Goal: Transaction & Acquisition: Book appointment/travel/reservation

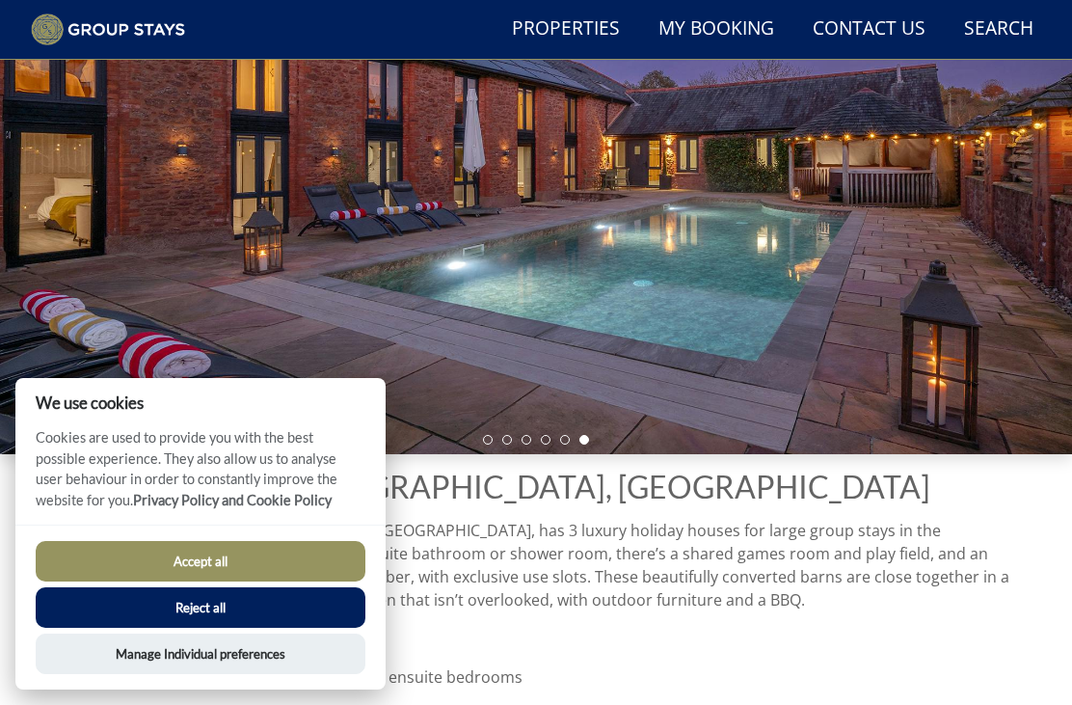
scroll to position [246, 0]
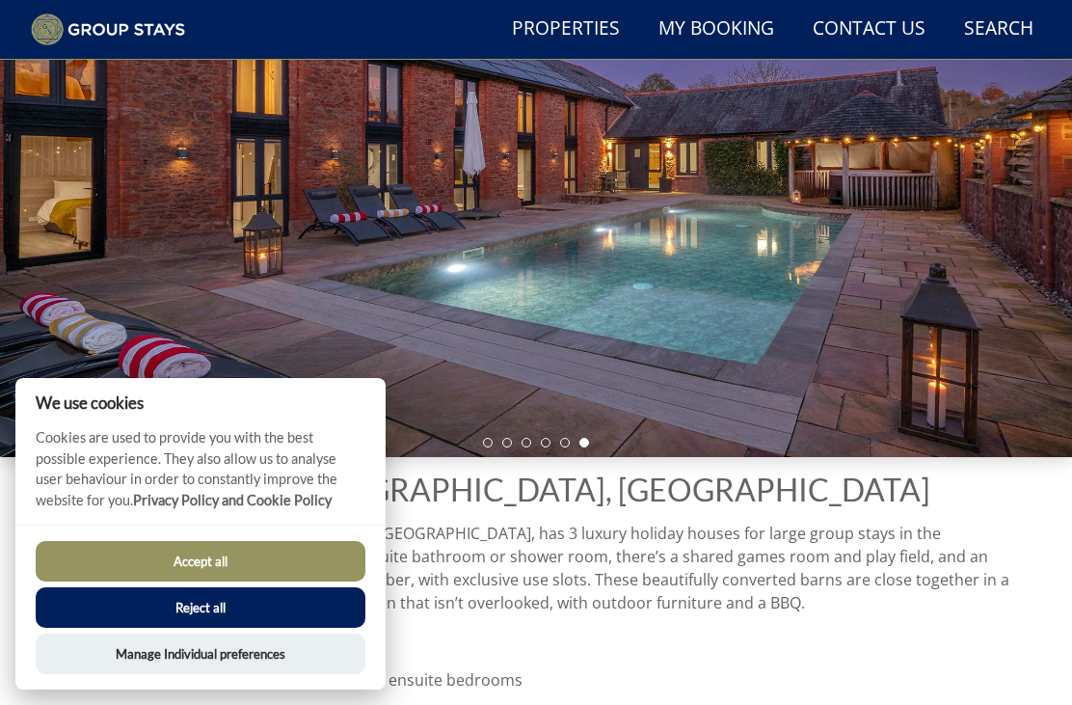
click at [295, 628] on button "Reject all" at bounding box center [201, 607] width 330 height 41
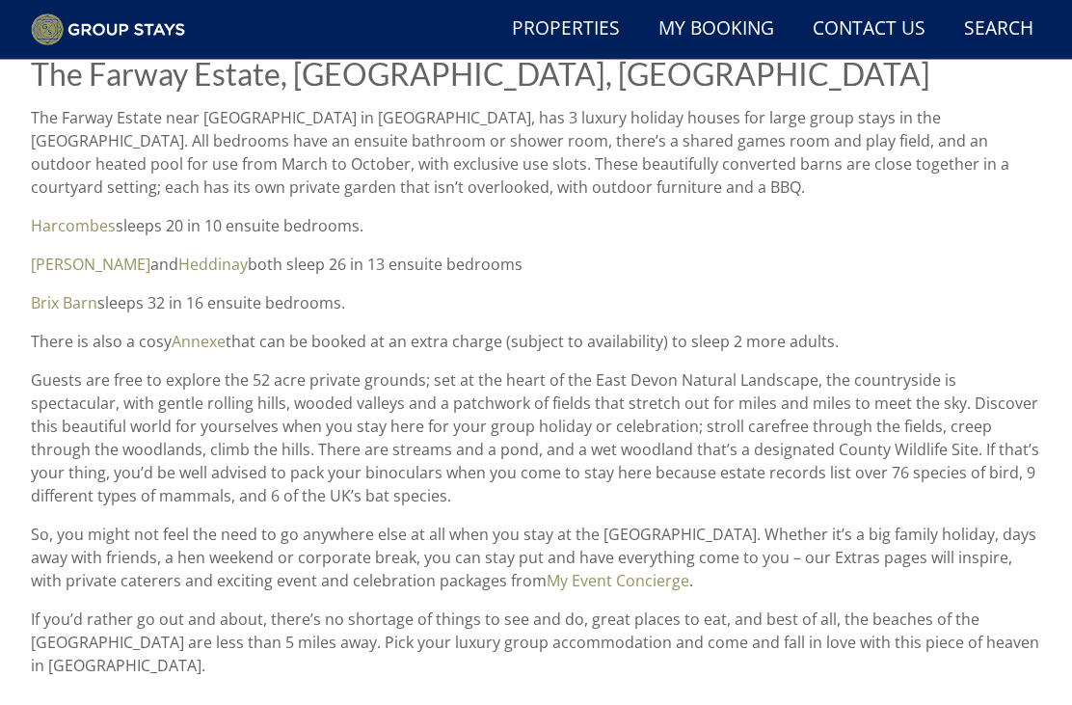
scroll to position [634, 0]
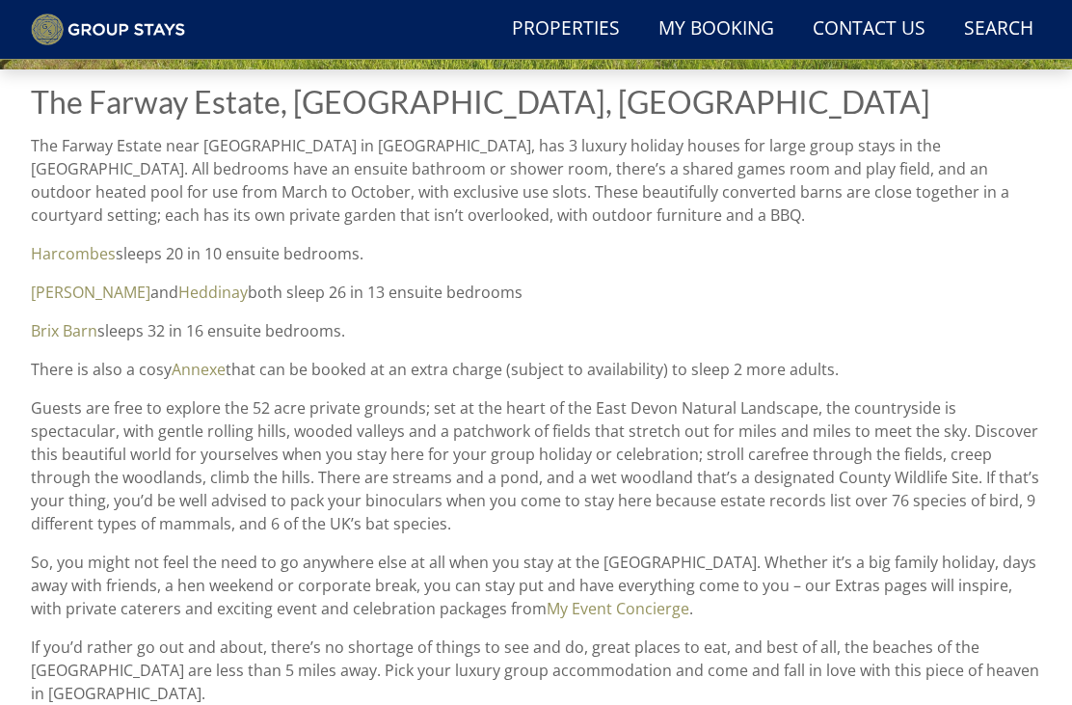
click at [69, 251] on link "Harcombes" at bounding box center [73, 253] width 85 height 21
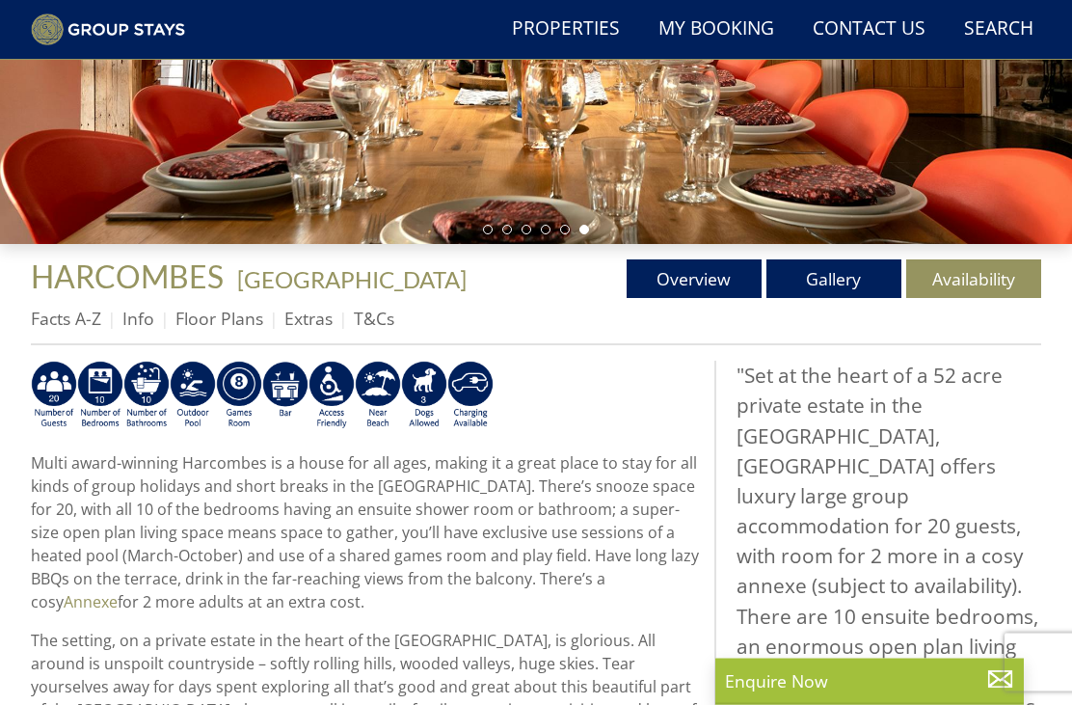
scroll to position [459, 0]
click at [837, 275] on link "Gallery" at bounding box center [834, 278] width 135 height 39
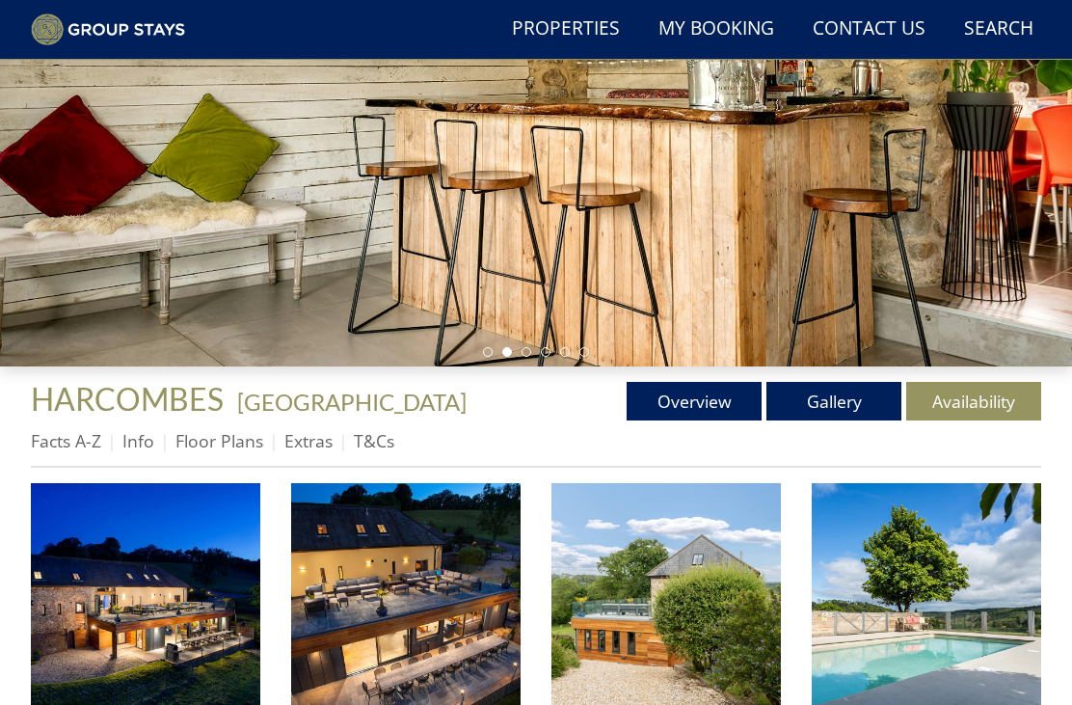
scroll to position [337, 0]
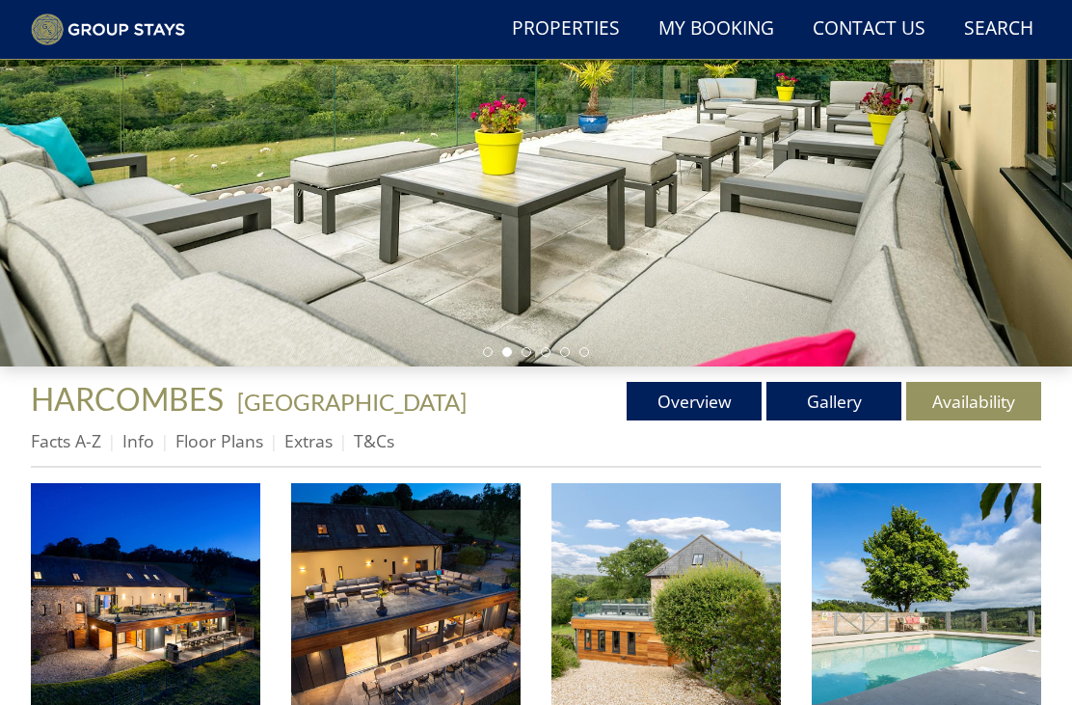
click at [216, 446] on link "Floor Plans" at bounding box center [220, 440] width 88 height 23
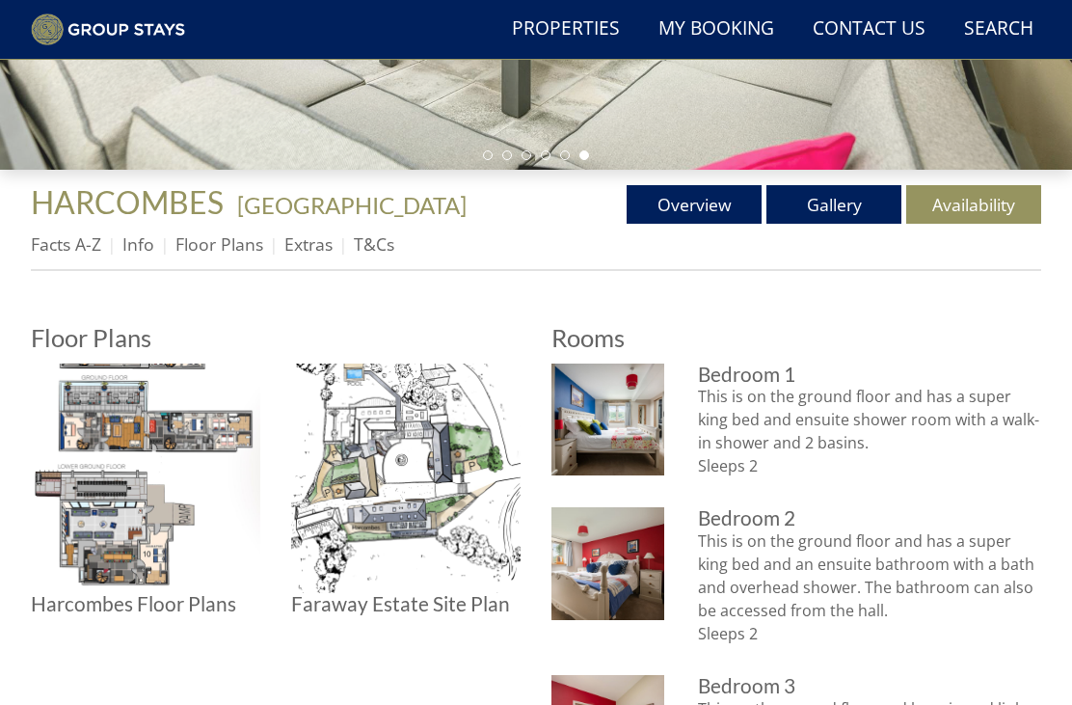
scroll to position [559, 0]
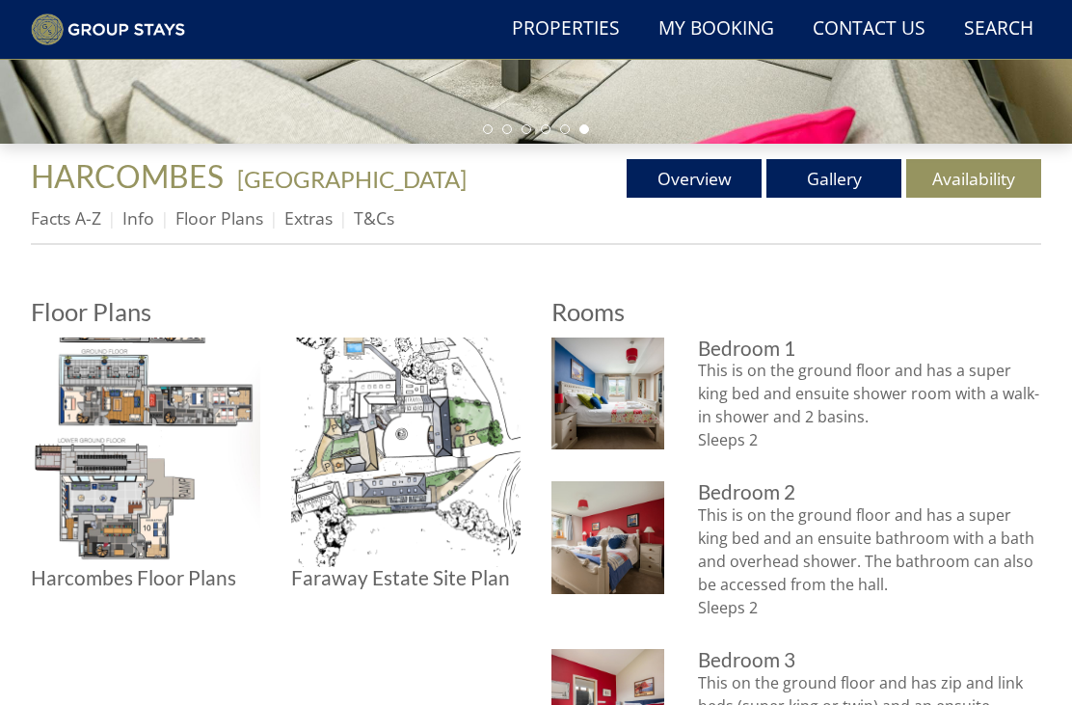
click at [442, 537] on img at bounding box center [406, 453] width 230 height 230
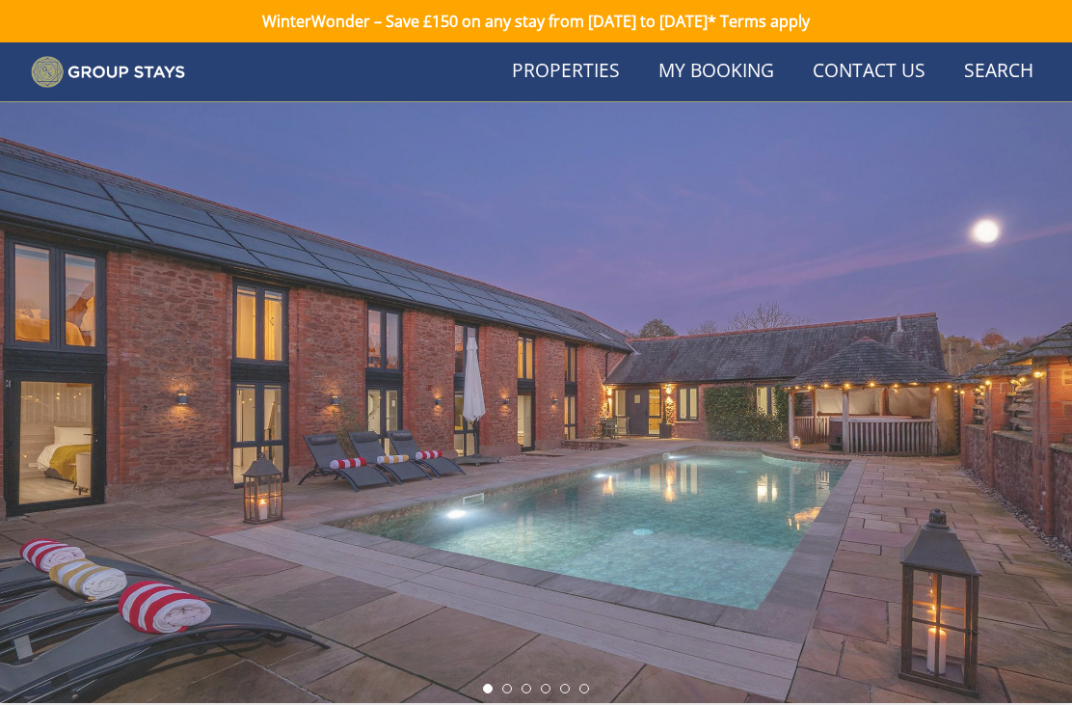
scroll to position [634, 0]
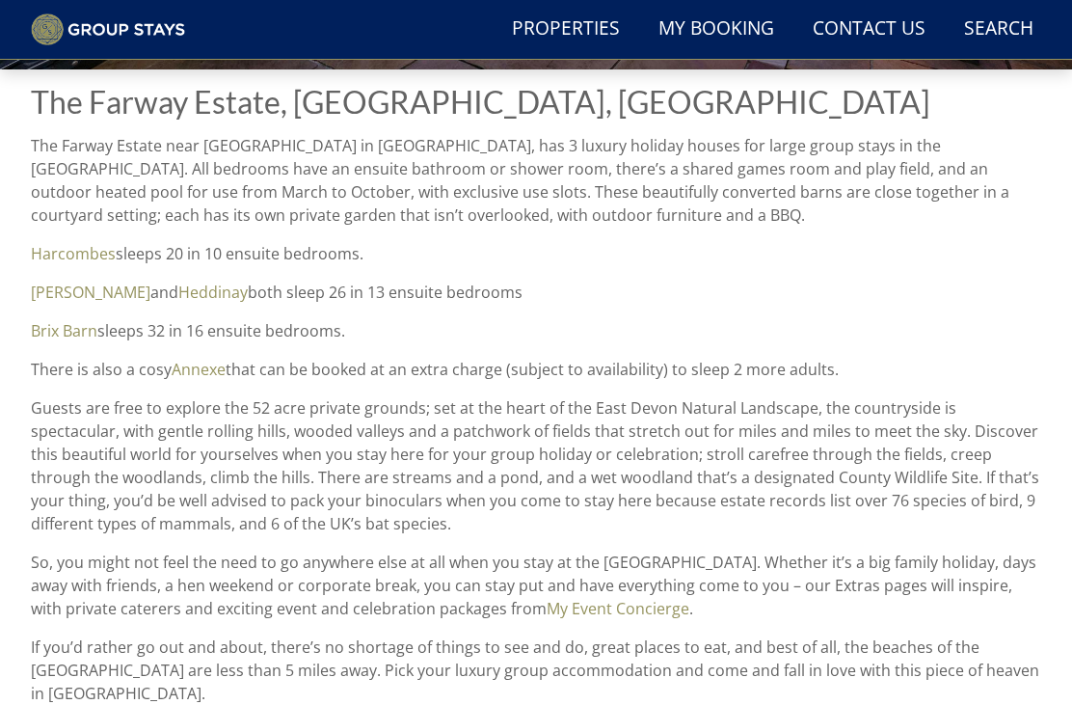
click at [73, 338] on link "Brix Barn" at bounding box center [64, 330] width 67 height 21
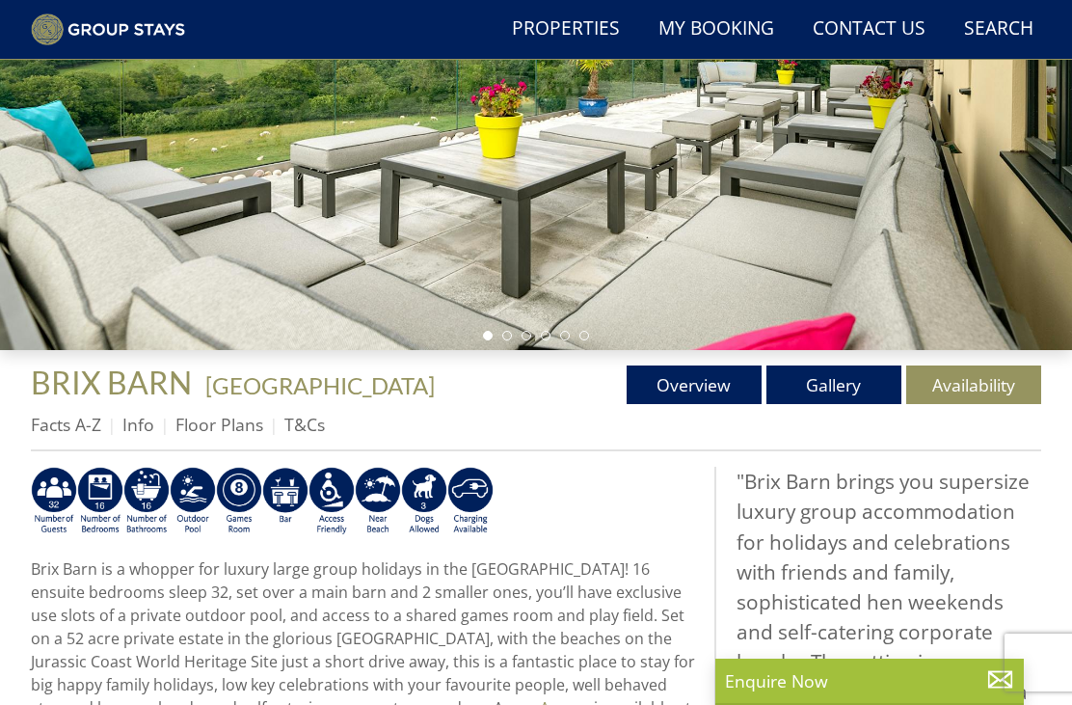
scroll to position [224, 0]
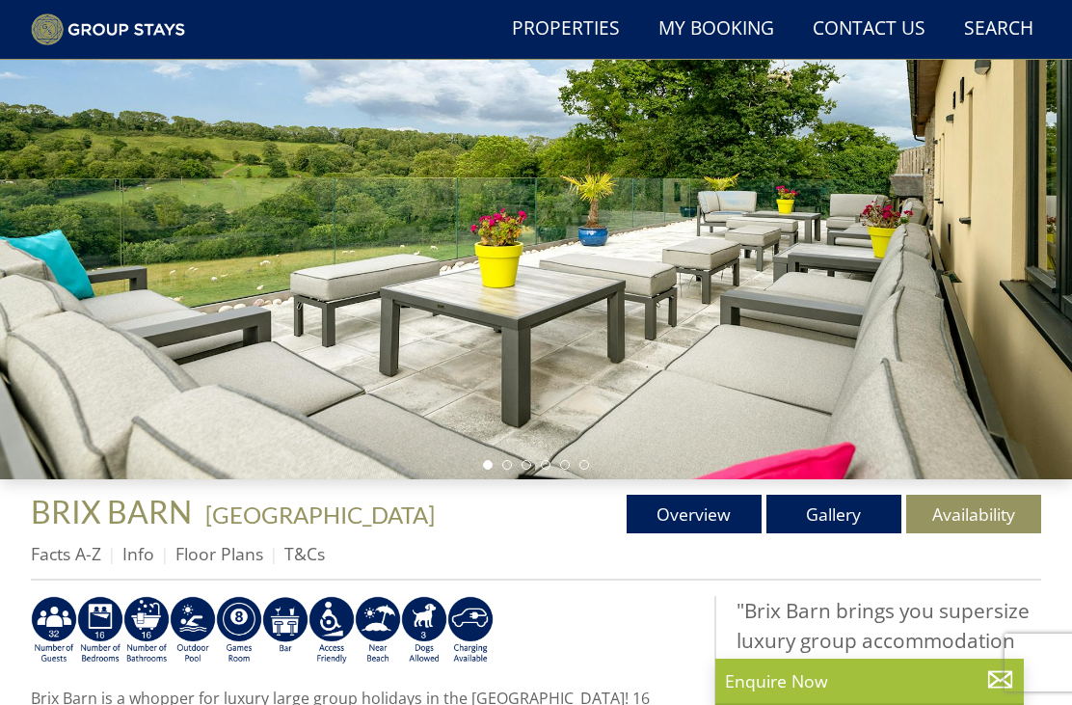
click at [214, 546] on link "Floor Plans" at bounding box center [220, 553] width 88 height 23
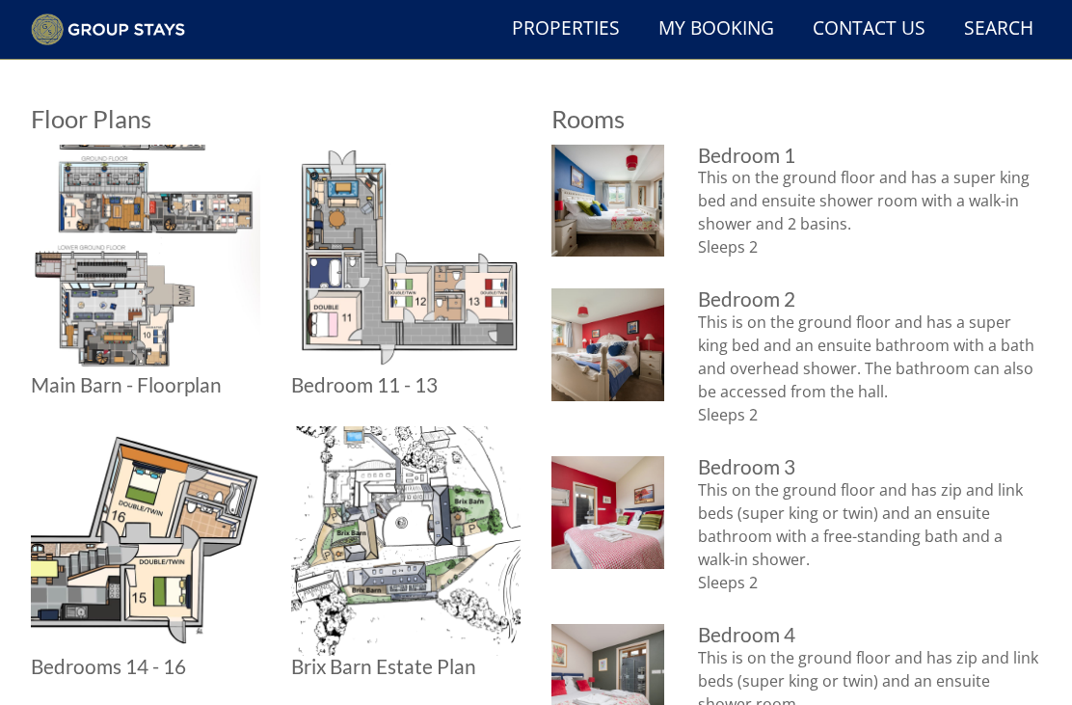
scroll to position [752, 0]
click at [422, 596] on img at bounding box center [406, 541] width 230 height 230
click at [392, 558] on img at bounding box center [406, 541] width 230 height 230
click at [190, 226] on img at bounding box center [146, 260] width 230 height 230
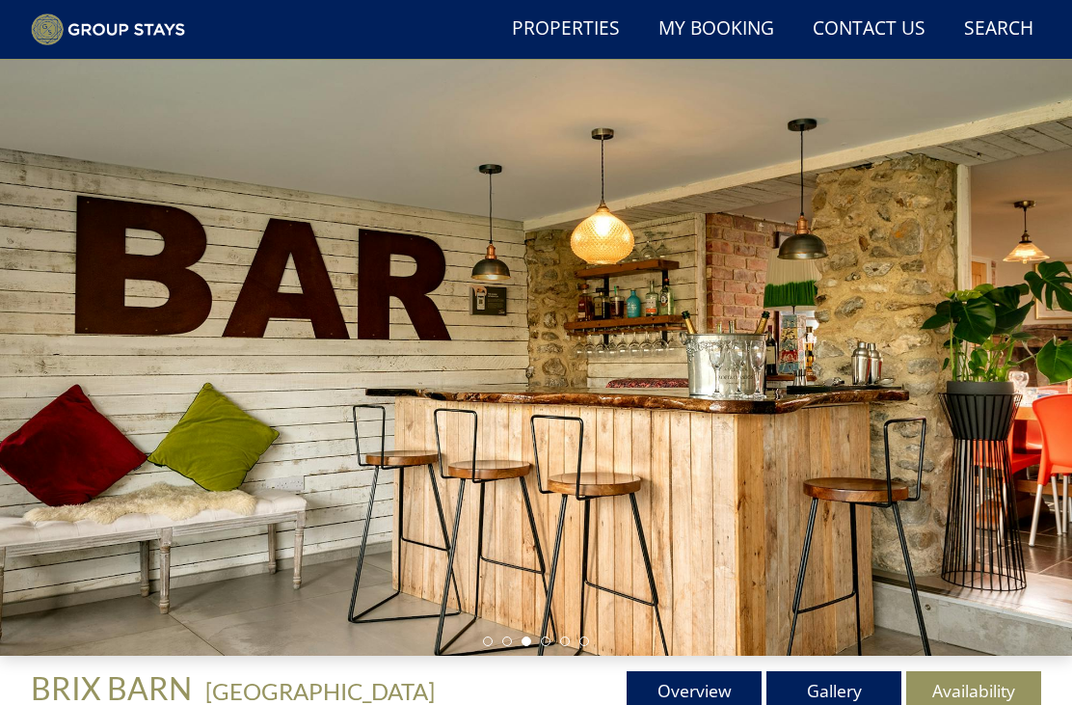
scroll to position [0, 0]
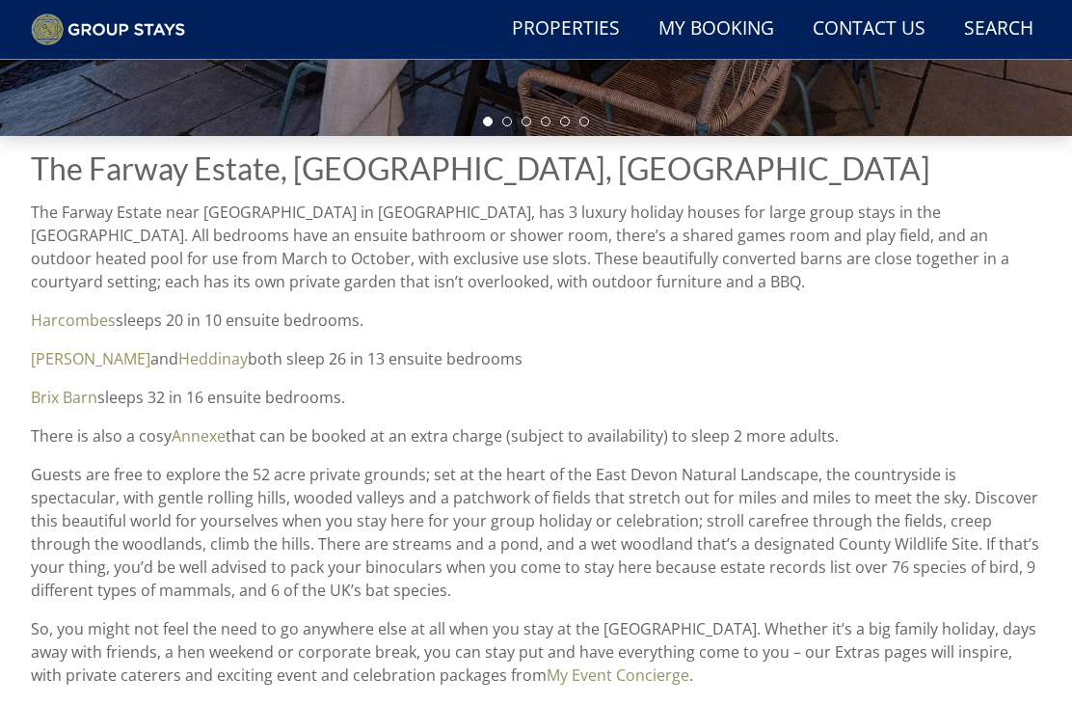
scroll to position [565, 0]
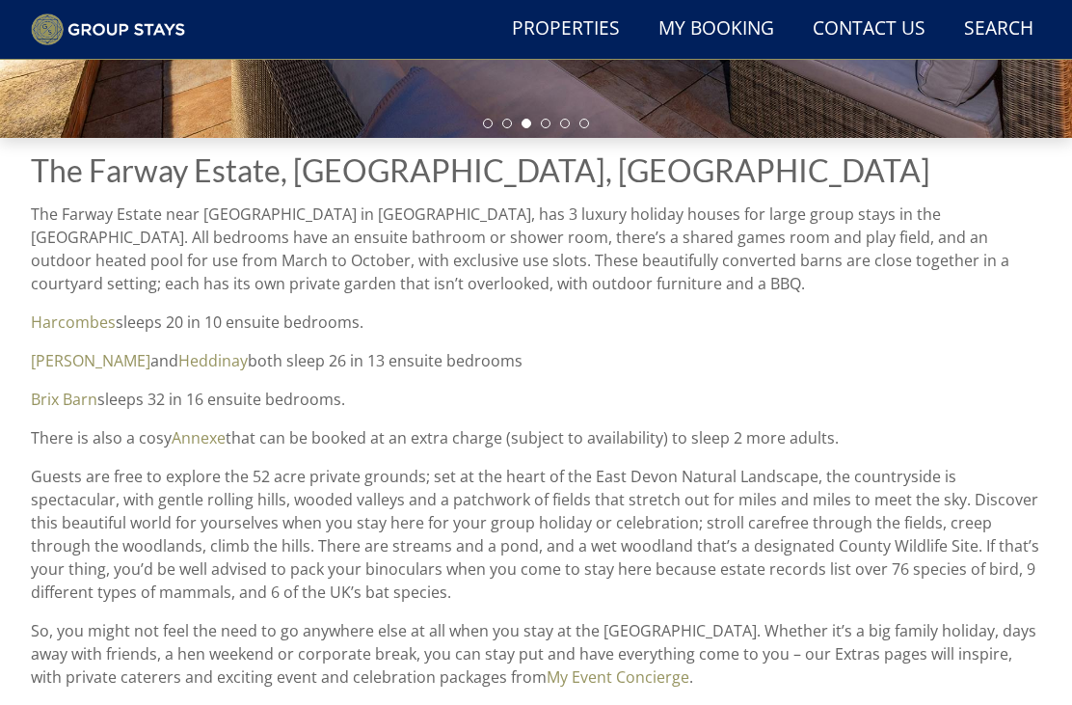
click at [79, 400] on link "Brix Barn" at bounding box center [64, 399] width 67 height 21
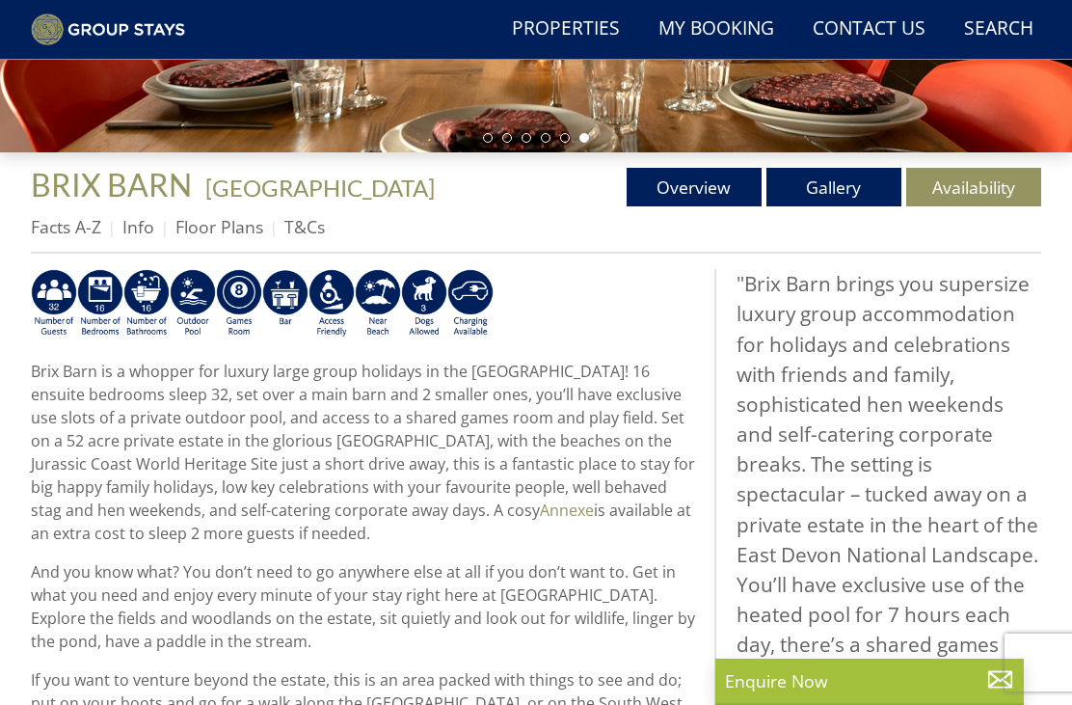
scroll to position [551, 0]
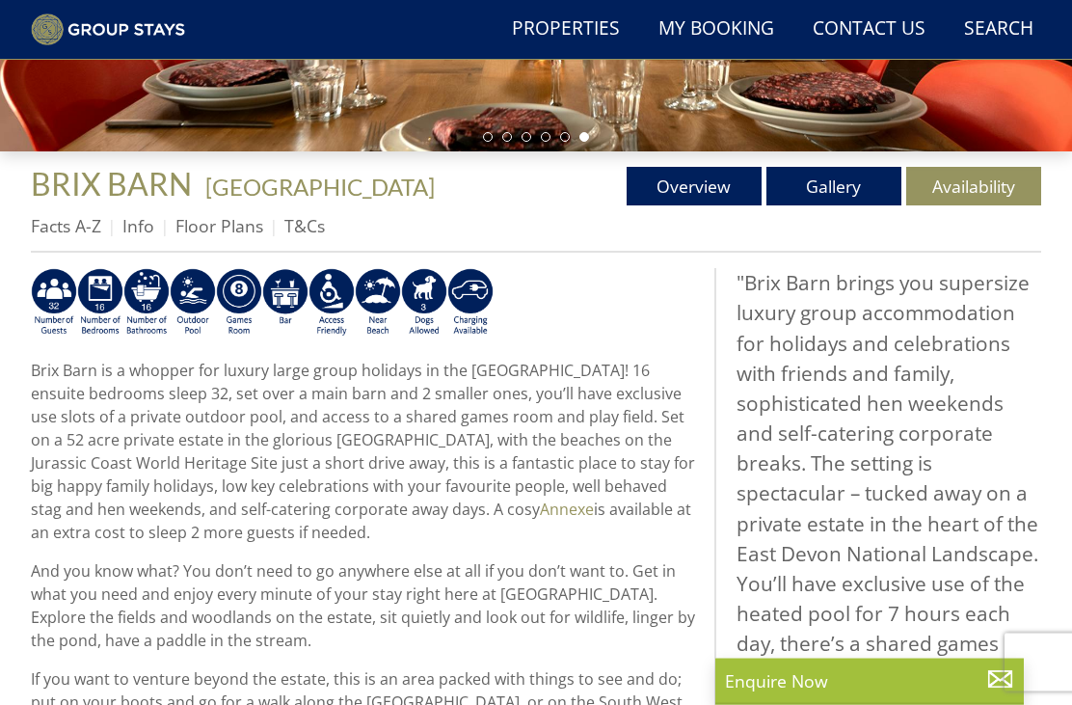
click at [221, 234] on link "Floor Plans" at bounding box center [220, 226] width 88 height 23
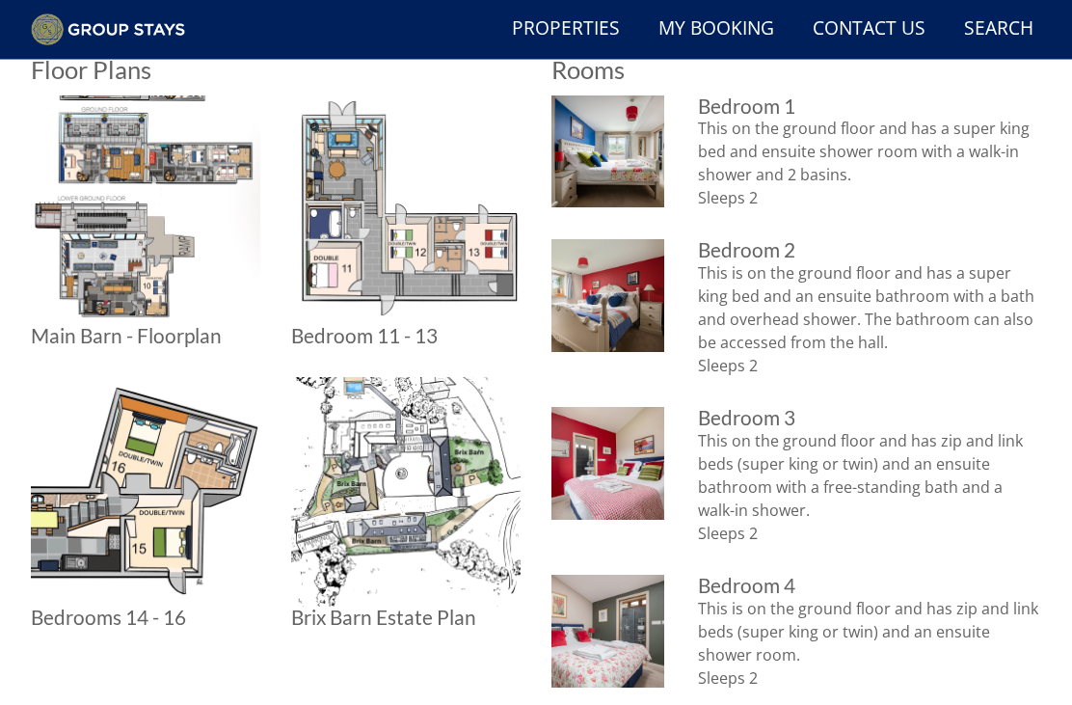
scroll to position [801, 0]
click at [200, 298] on img at bounding box center [146, 210] width 230 height 230
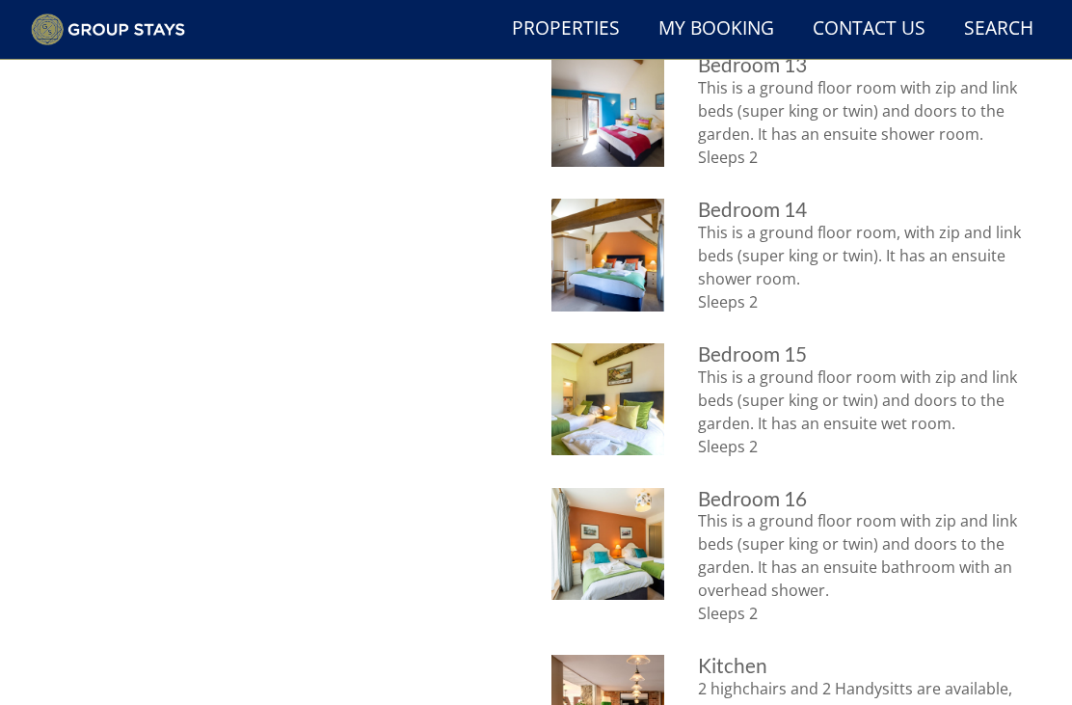
scroll to position [2670, 0]
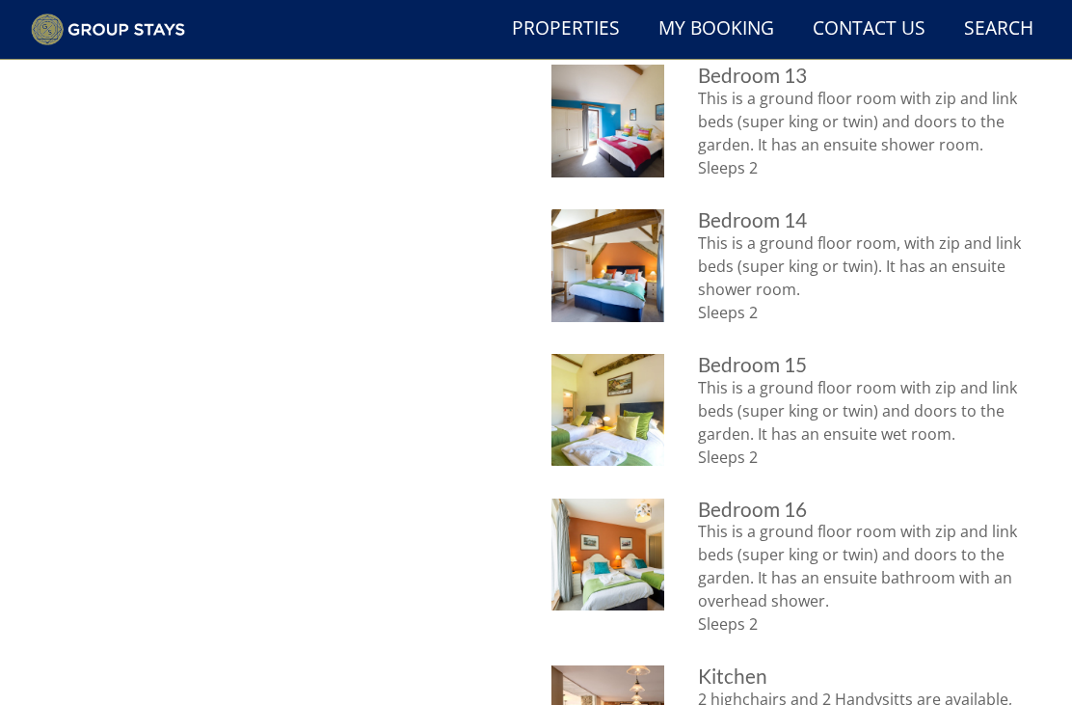
click at [631, 550] on img at bounding box center [608, 555] width 113 height 113
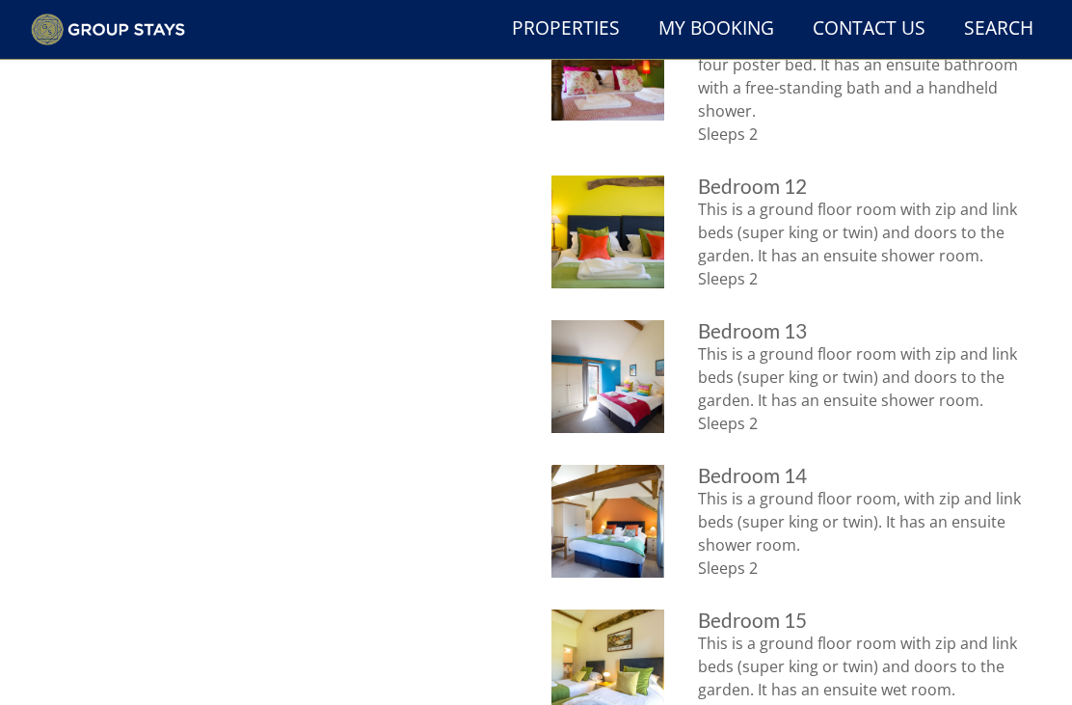
scroll to position [2412, 0]
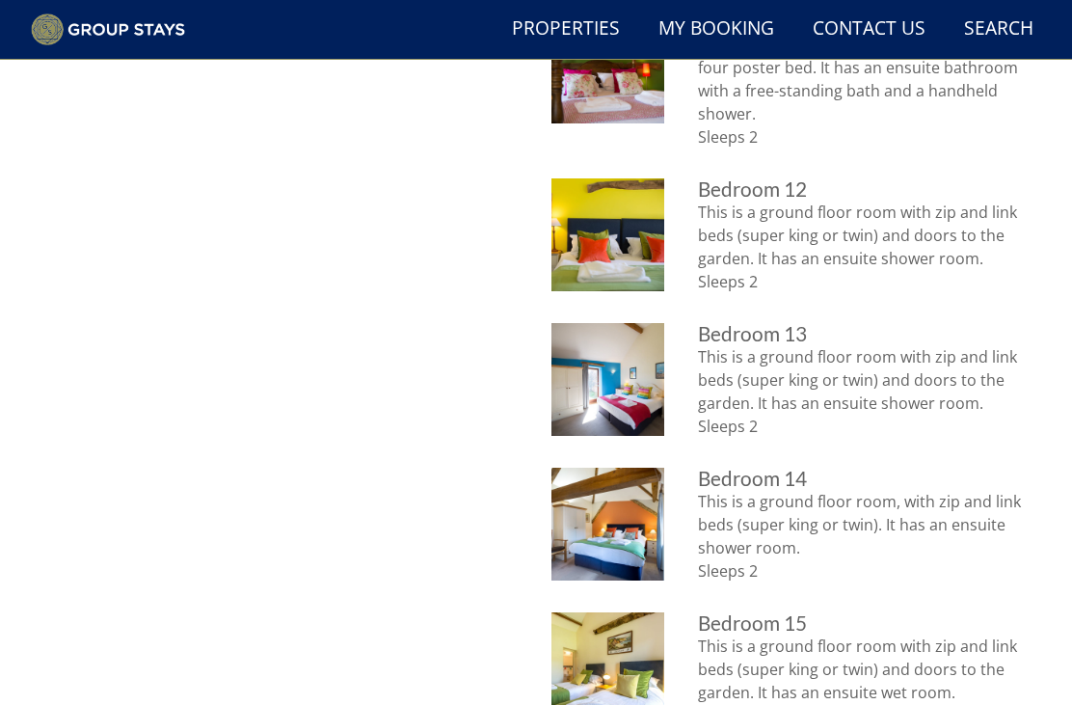
click at [599, 519] on img at bounding box center [608, 524] width 113 height 113
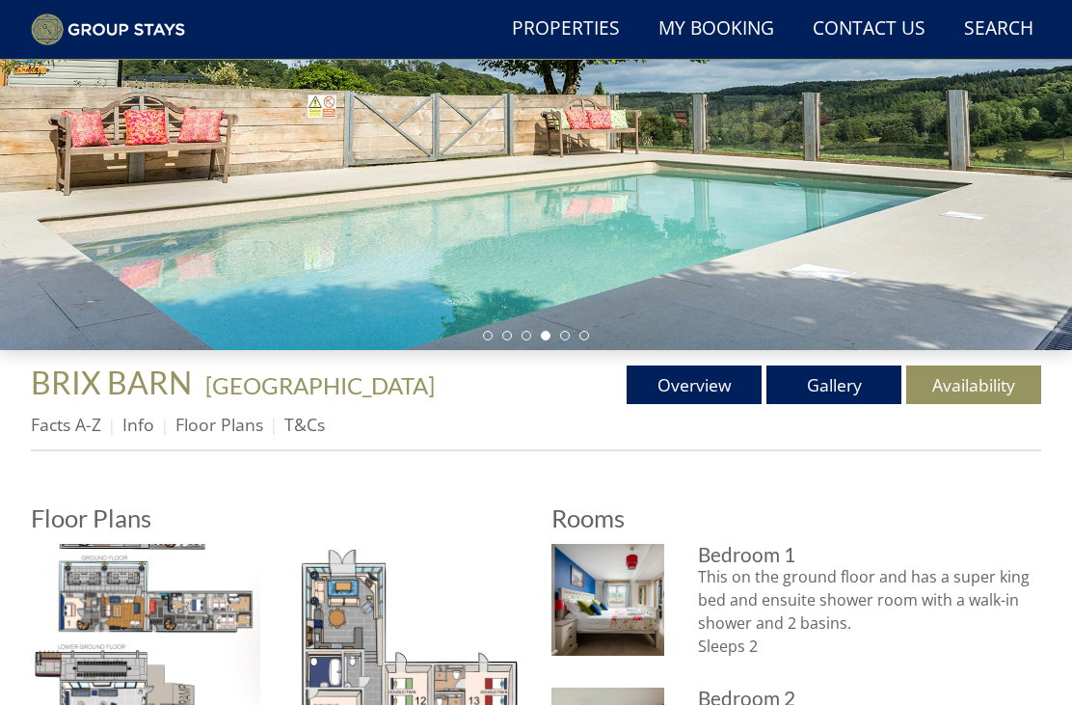
scroll to position [359, 0]
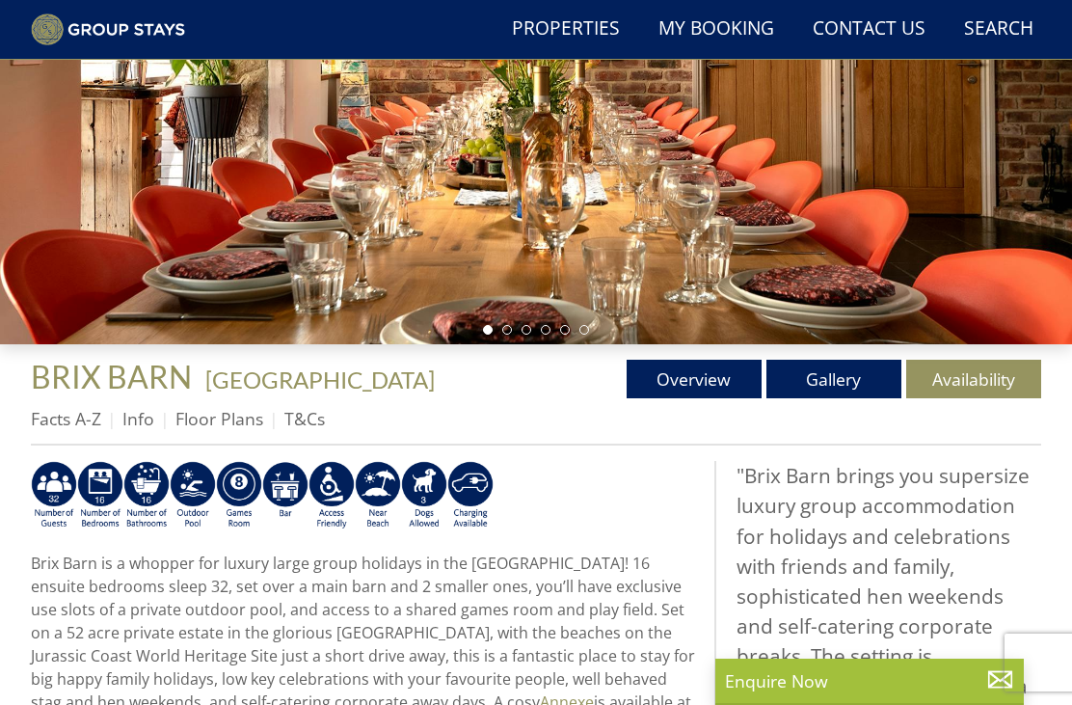
scroll to position [552, 0]
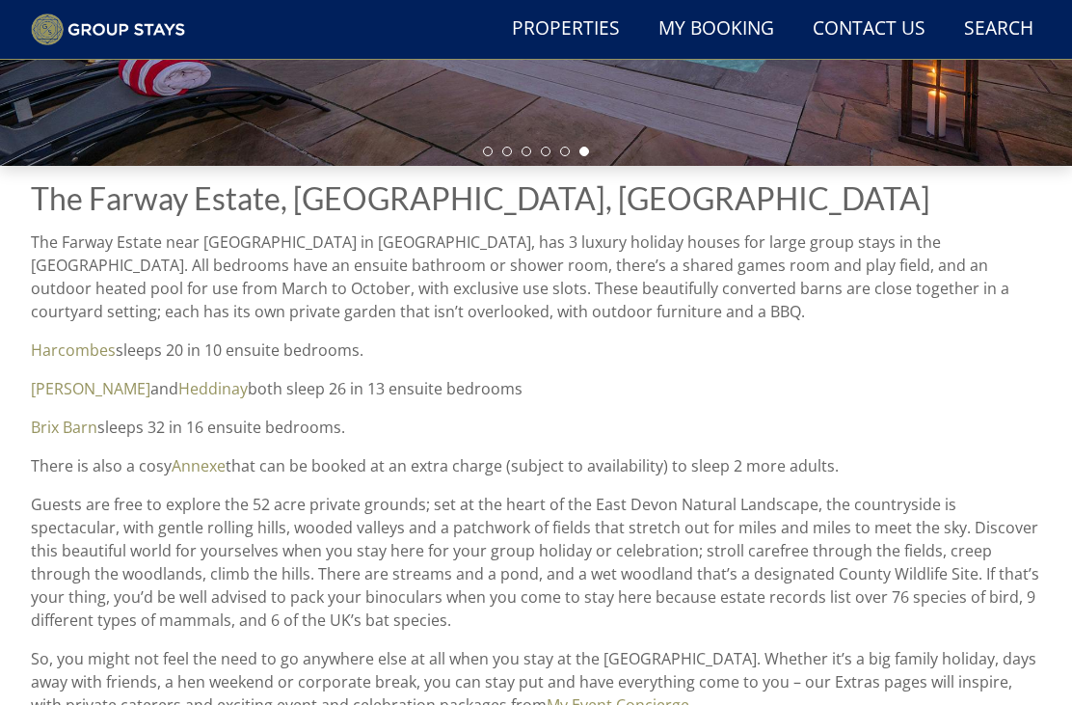
scroll to position [540, 0]
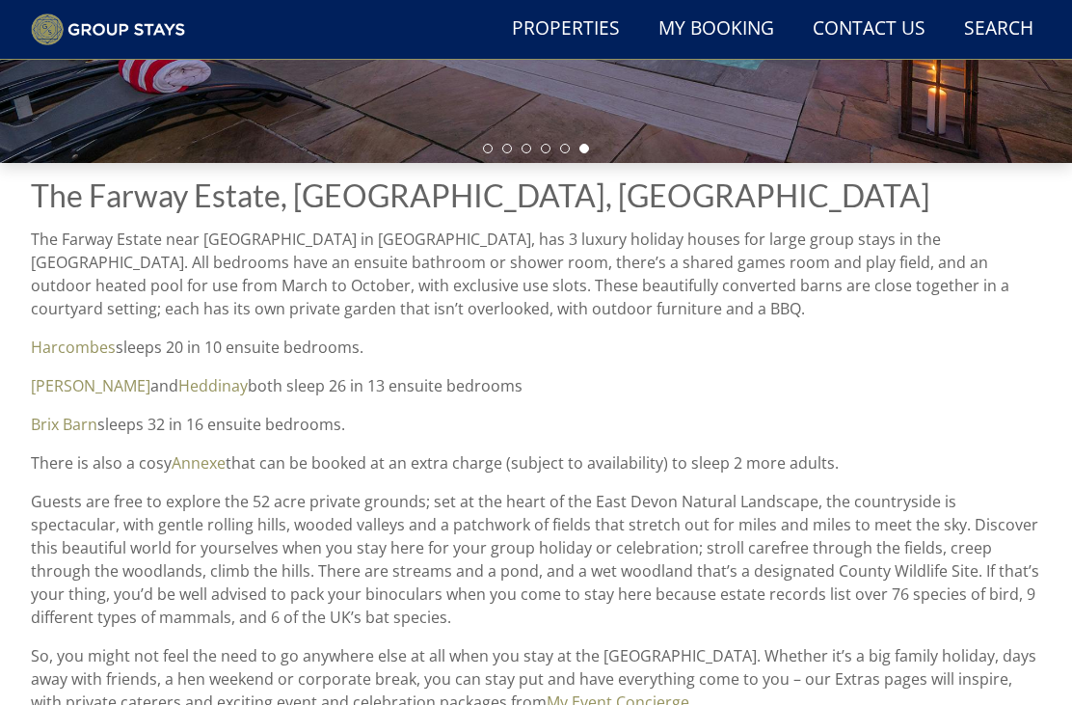
click at [78, 432] on link "Brix Barn" at bounding box center [64, 424] width 67 height 21
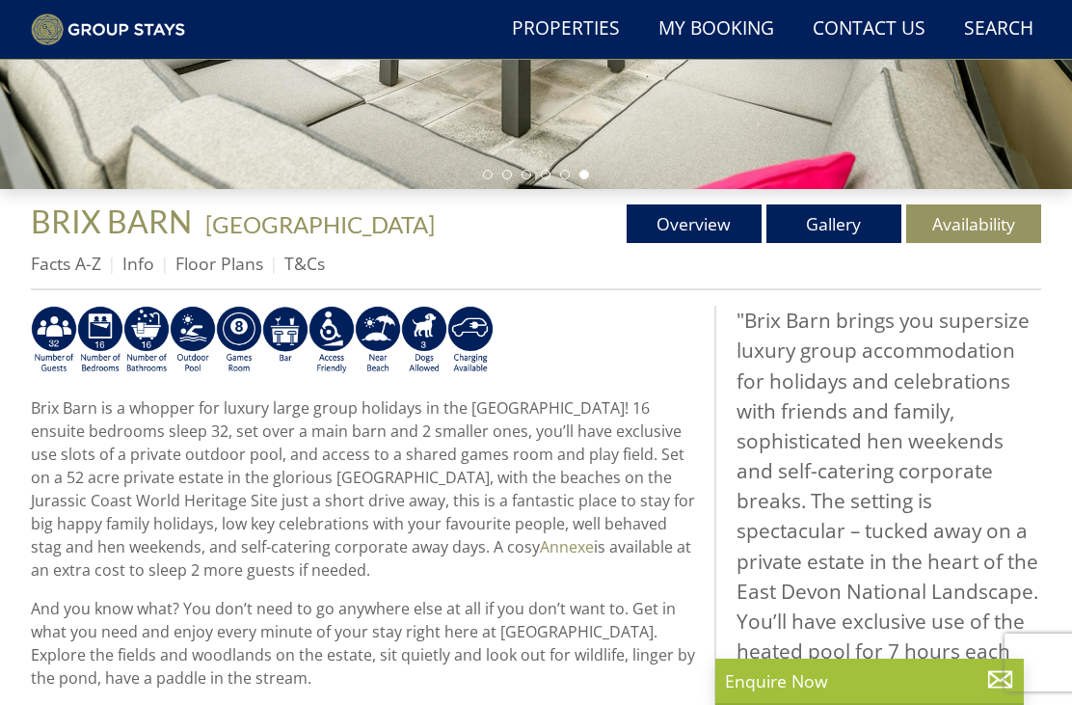
scroll to position [509, 0]
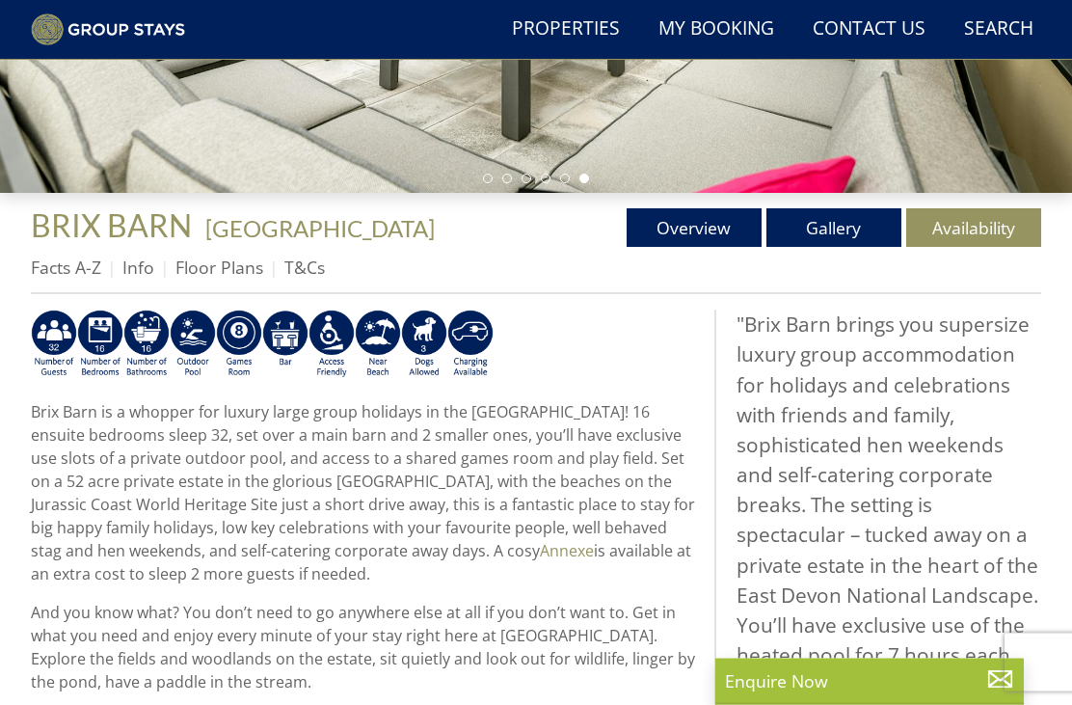
click at [140, 269] on link "Info" at bounding box center [138, 268] width 32 height 23
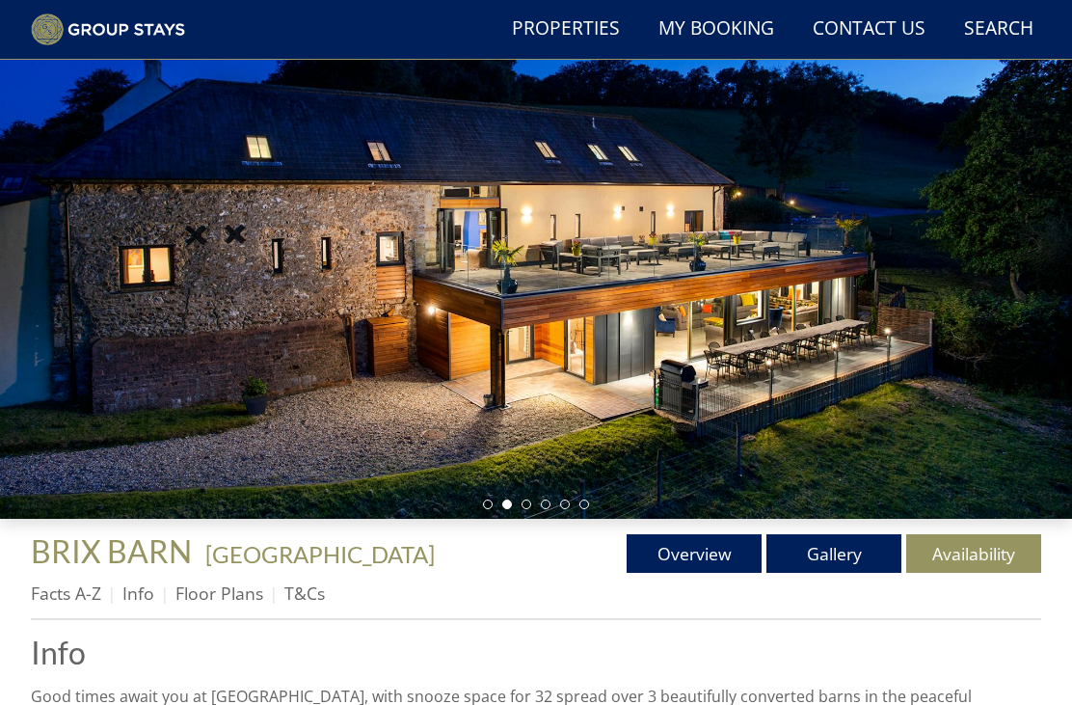
scroll to position [181, 0]
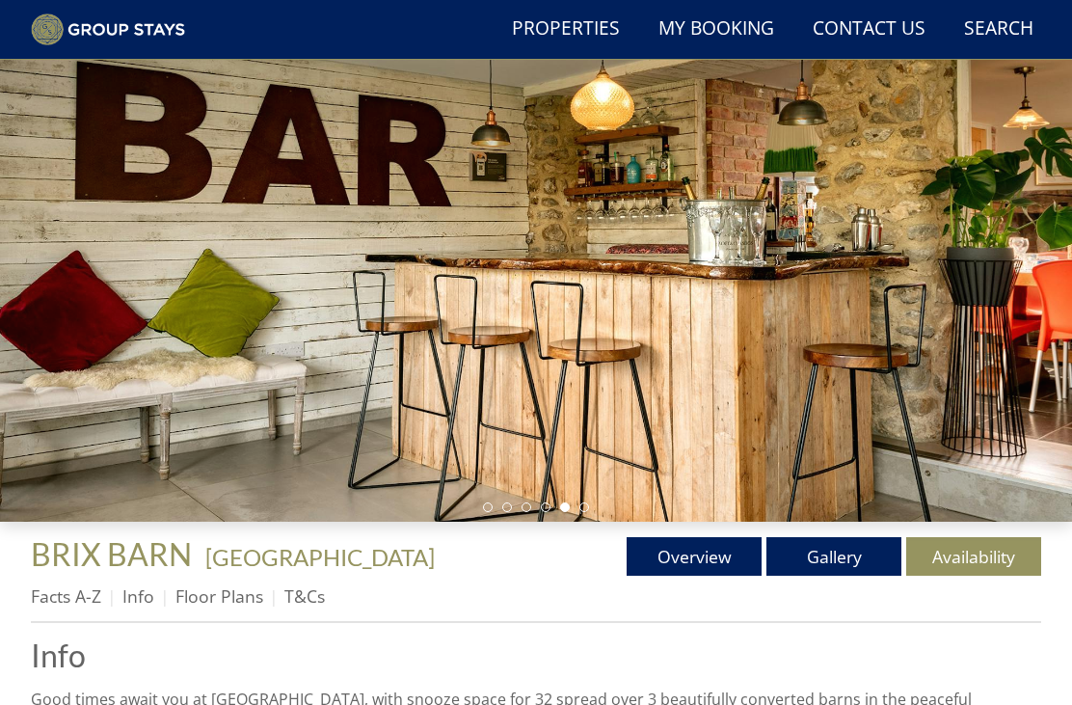
click at [826, 557] on link "Gallery" at bounding box center [834, 556] width 135 height 39
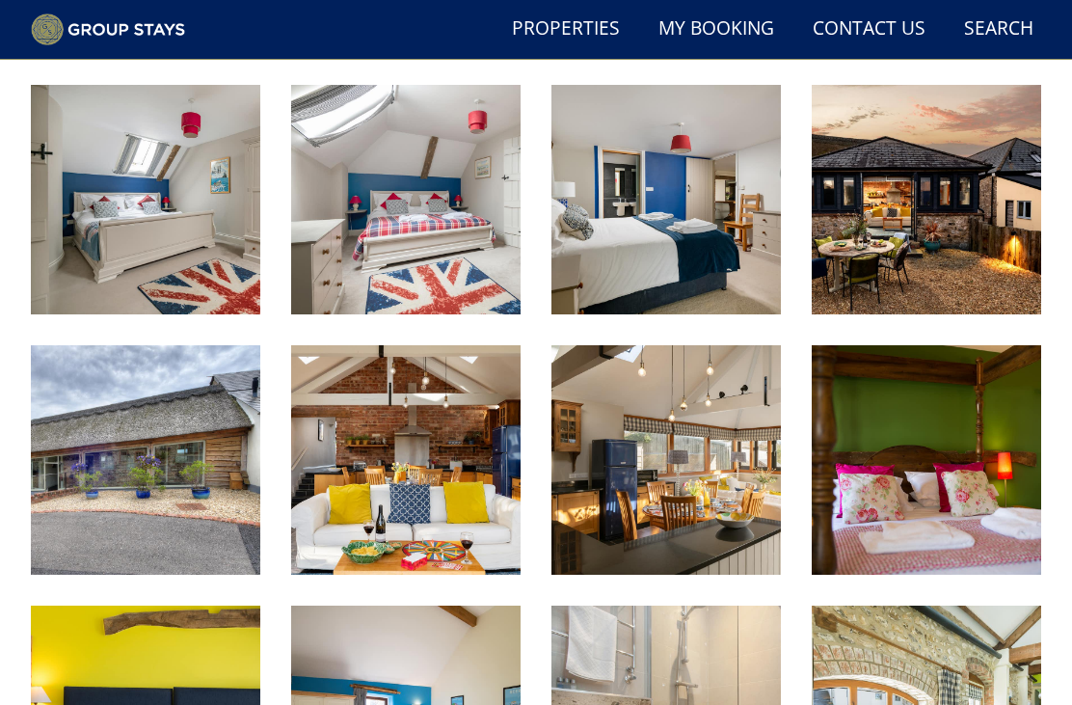
scroll to position [2037, 0]
click at [957, 217] on img at bounding box center [927, 200] width 230 height 230
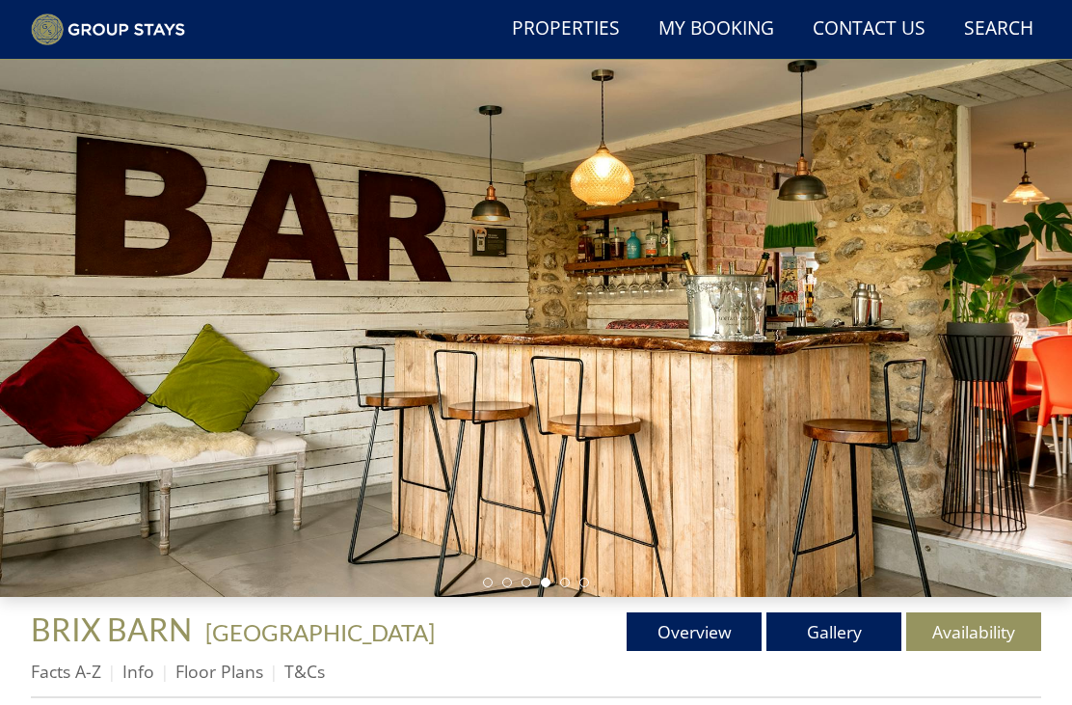
scroll to position [105, 0]
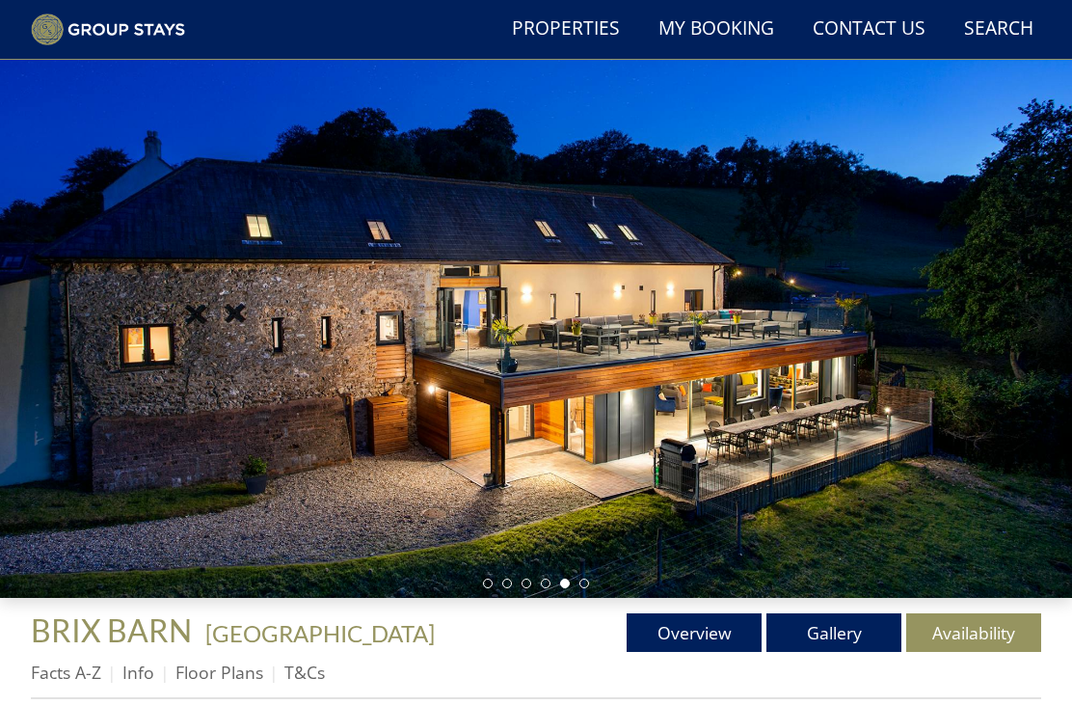
click at [954, 623] on link "Availability" at bounding box center [973, 632] width 135 height 39
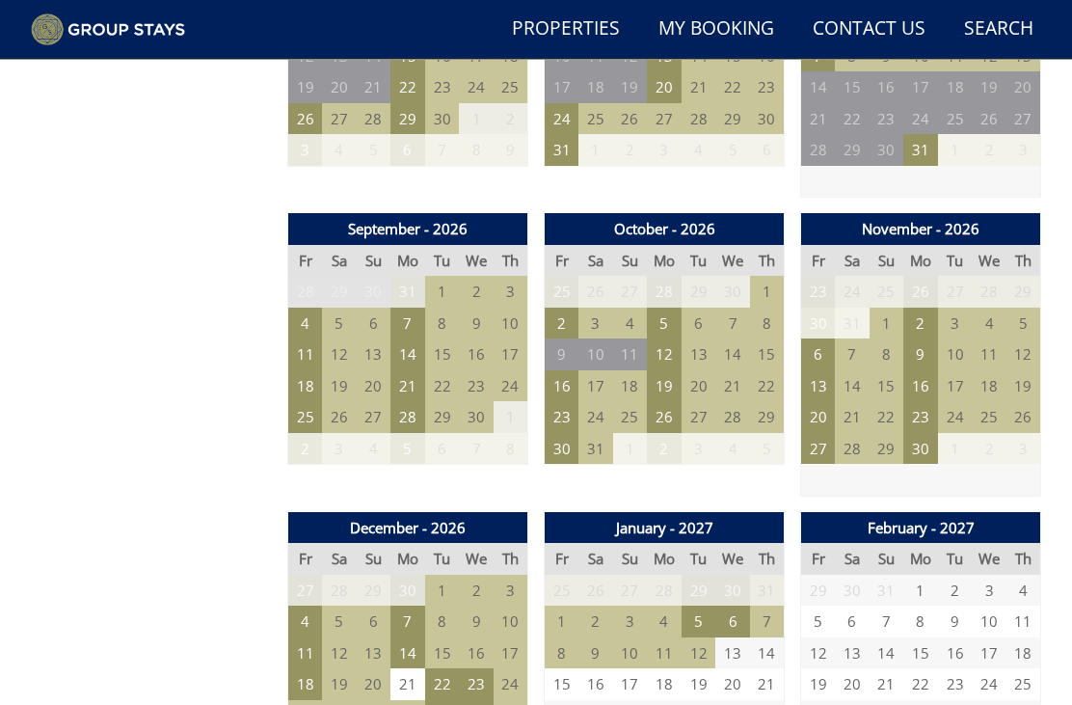
scroll to position [1800, 0]
click at [306, 312] on td "4" at bounding box center [305, 324] width 35 height 32
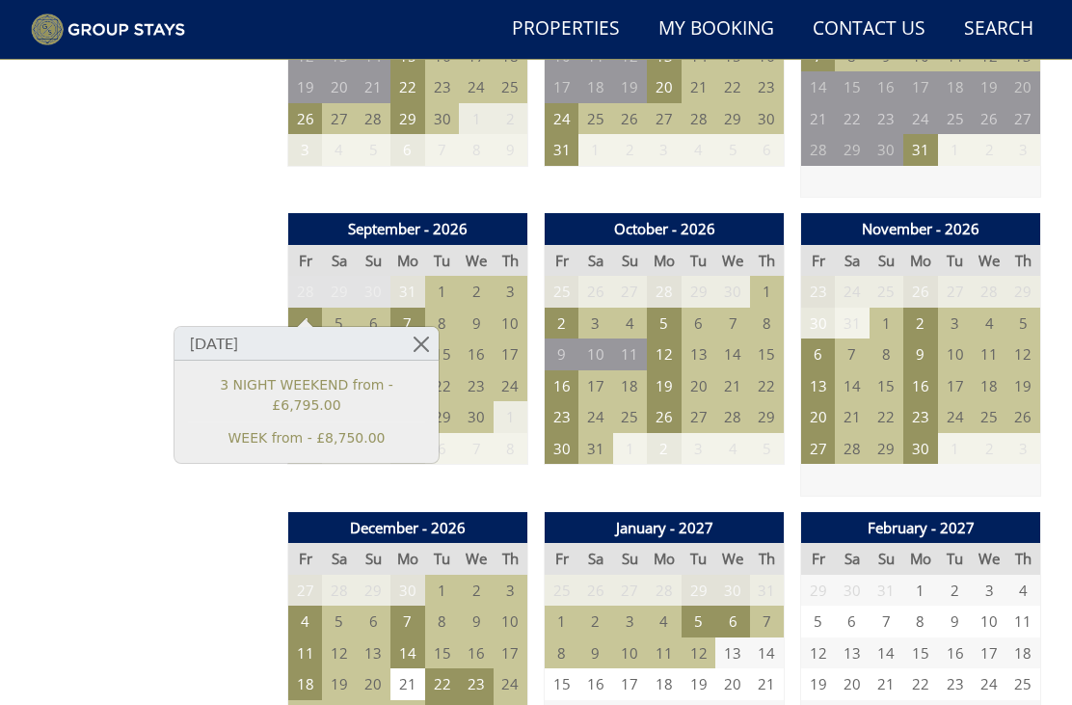
click at [421, 345] on link at bounding box center [422, 344] width 34 height 34
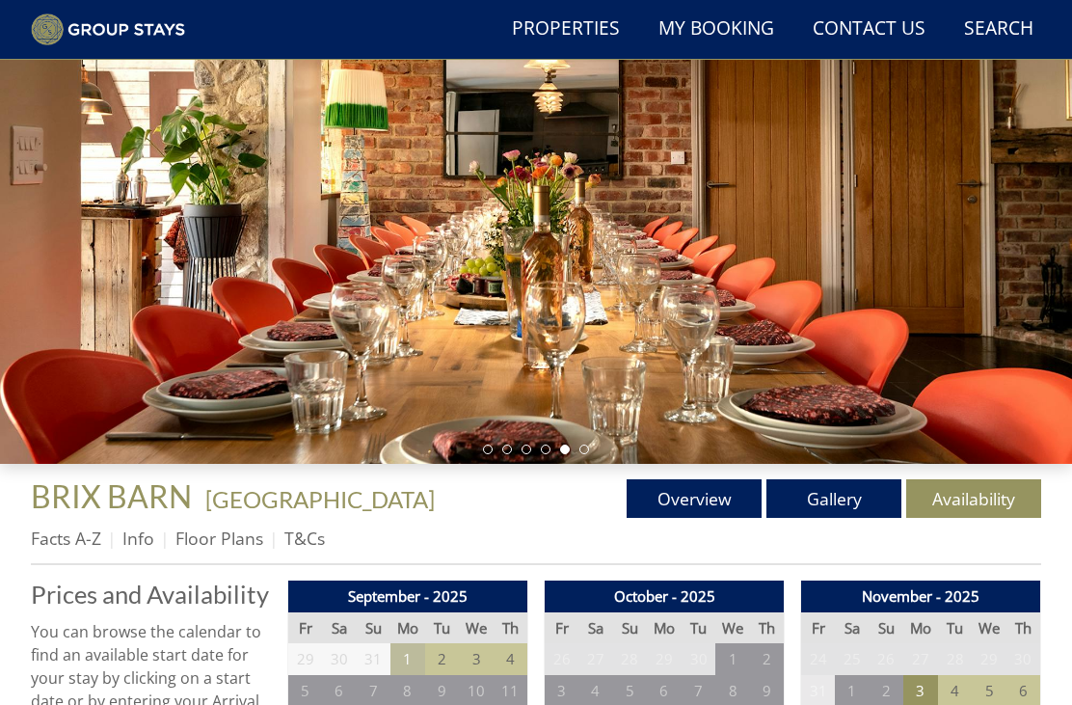
scroll to position [265, 0]
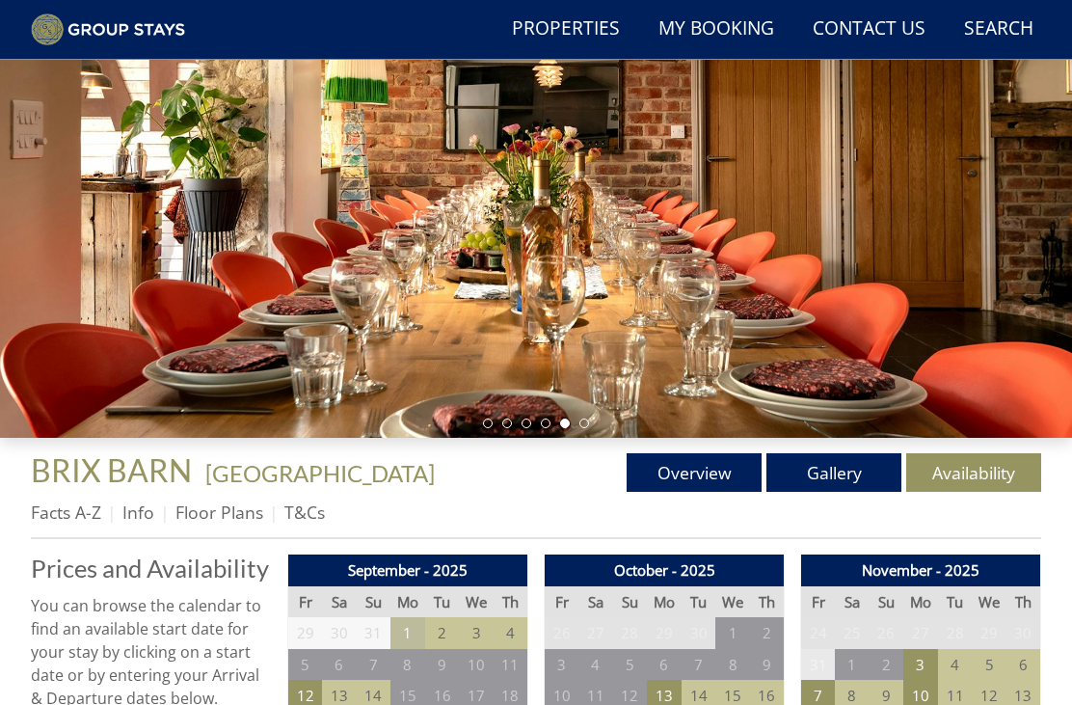
click at [140, 518] on link "Info" at bounding box center [138, 511] width 32 height 23
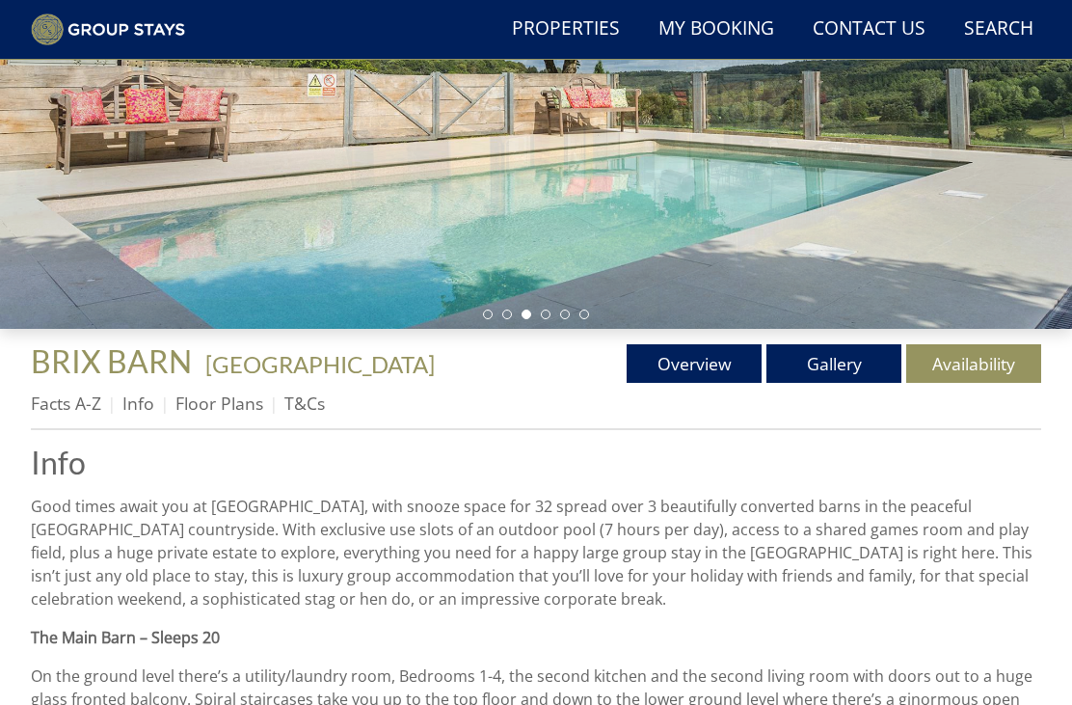
scroll to position [374, 0]
click at [720, 358] on link "Overview" at bounding box center [694, 363] width 135 height 39
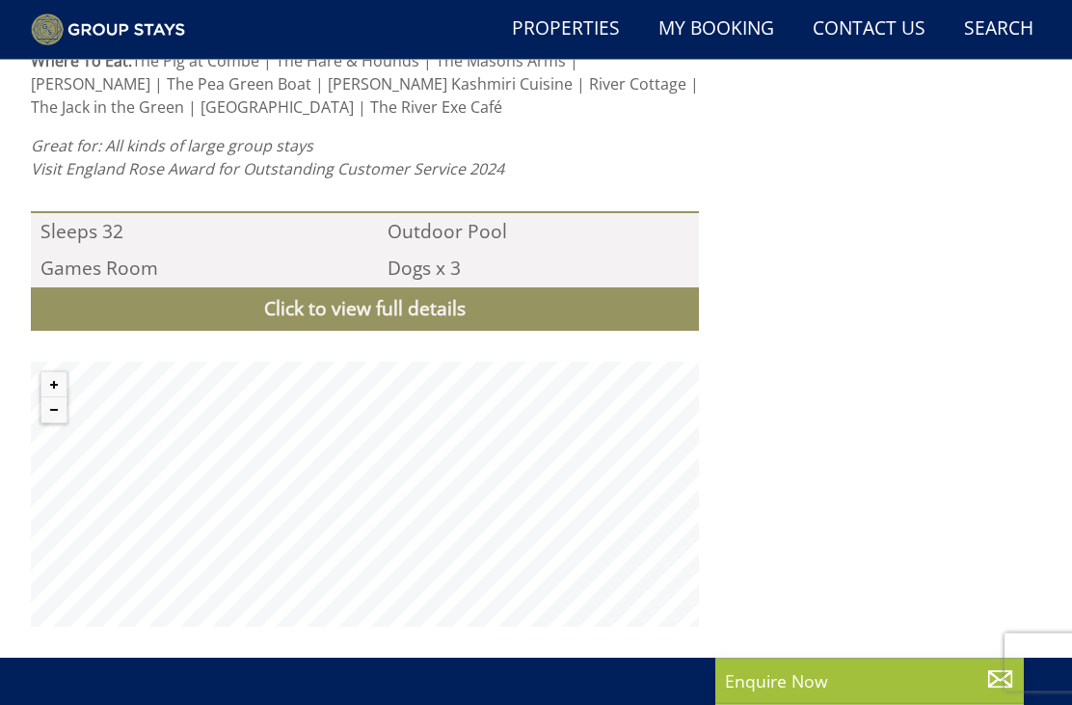
scroll to position [1695, 0]
click at [473, 287] on link "Click to view full details" at bounding box center [365, 308] width 668 height 43
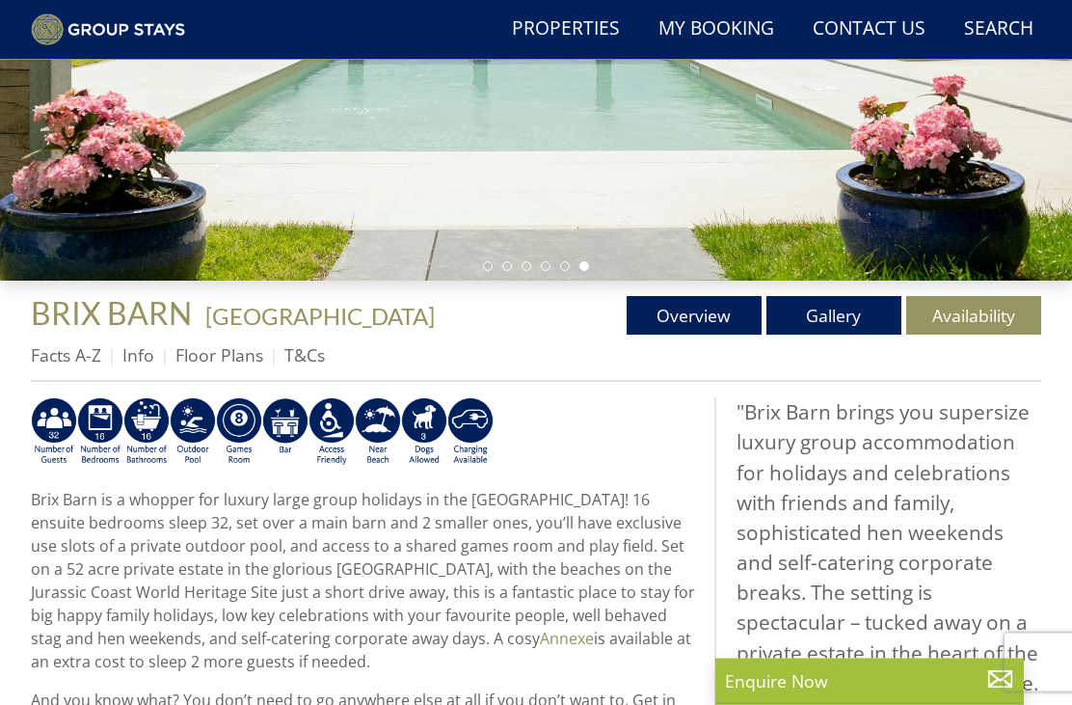
scroll to position [422, 0]
click at [829, 320] on link "Gallery" at bounding box center [834, 315] width 135 height 39
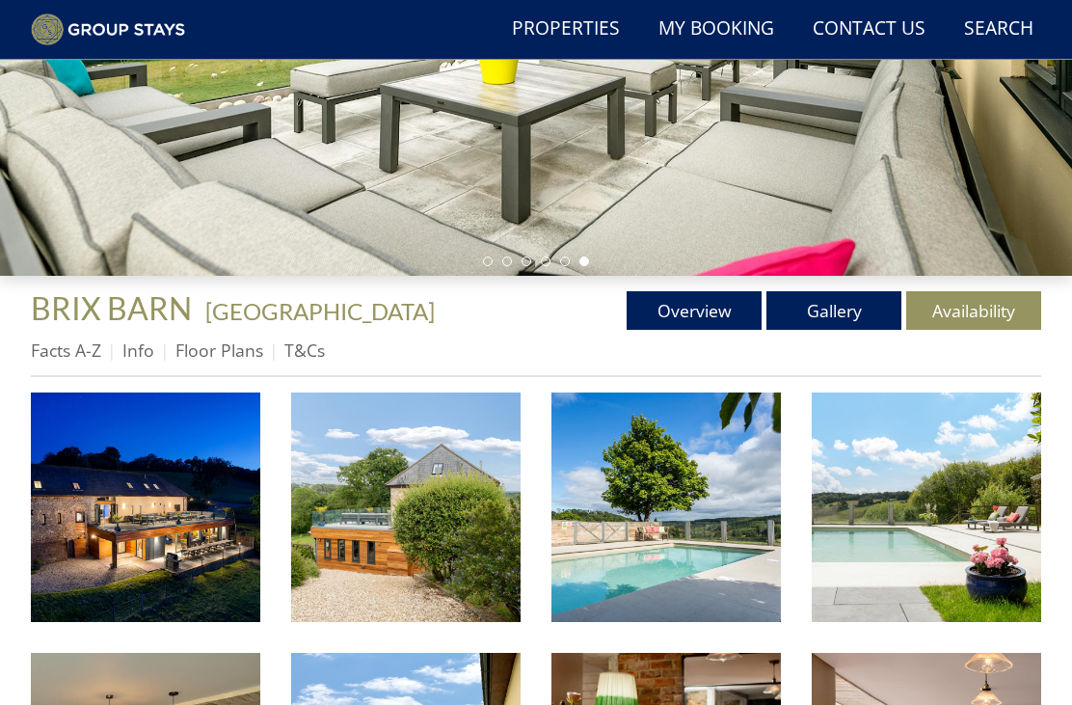
scroll to position [427, 0]
click at [218, 339] on link "Floor Plans" at bounding box center [220, 349] width 88 height 23
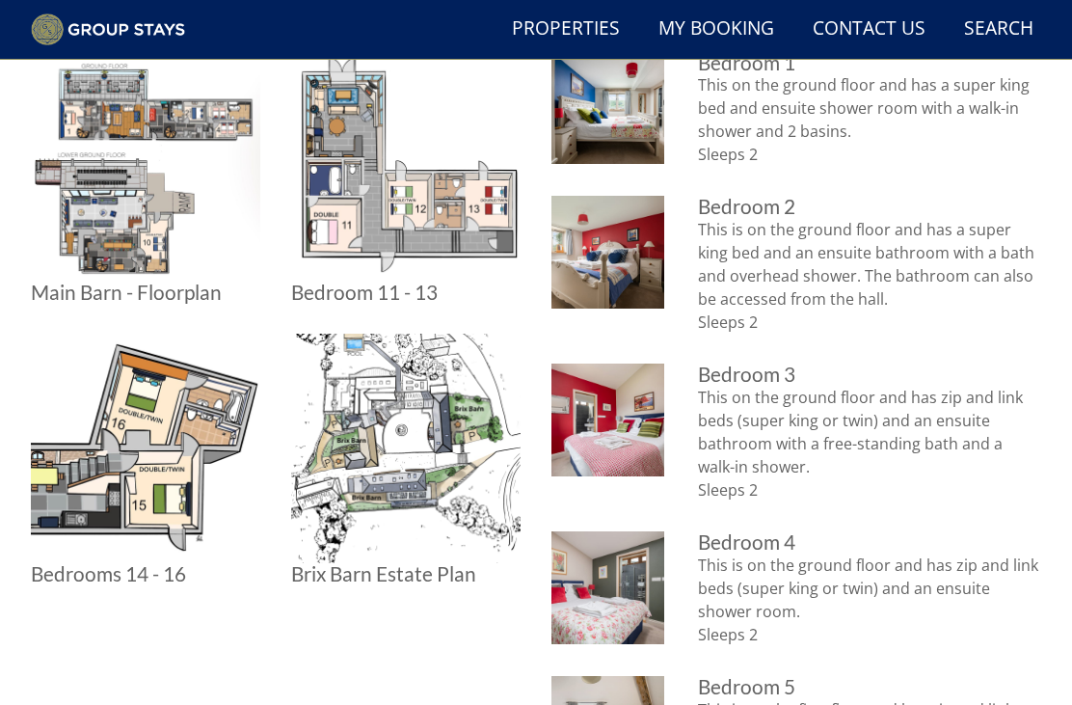
scroll to position [845, 0]
click at [438, 480] on img at bounding box center [406, 449] width 230 height 230
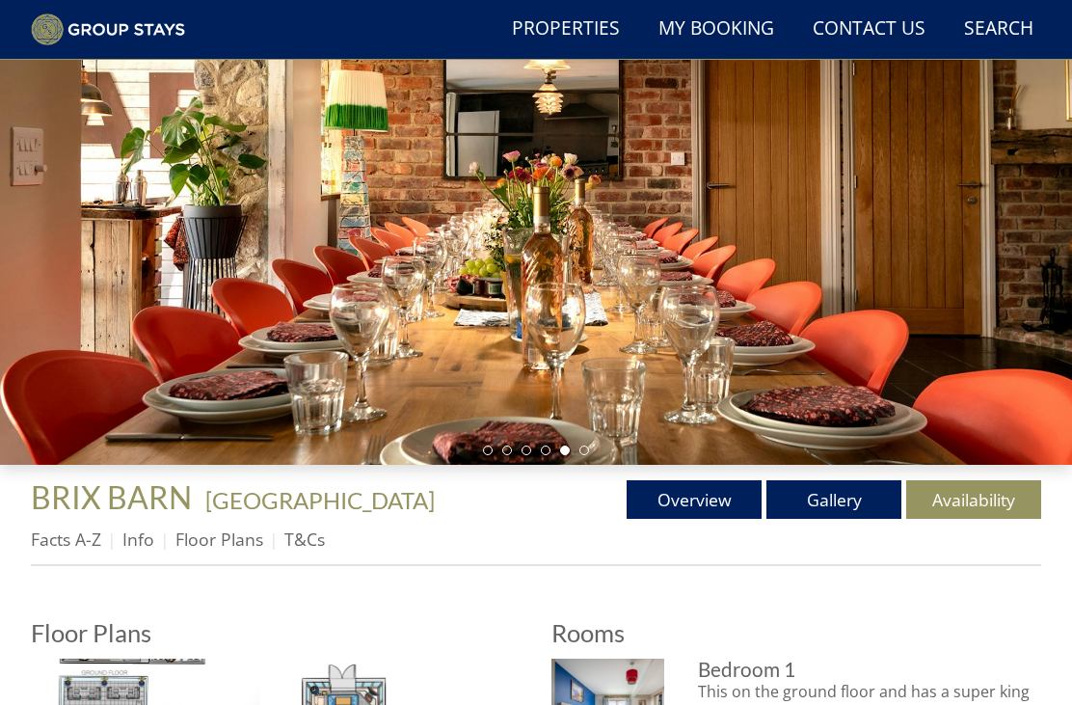
scroll to position [238, 0]
click at [820, 490] on link "Gallery" at bounding box center [834, 499] width 135 height 39
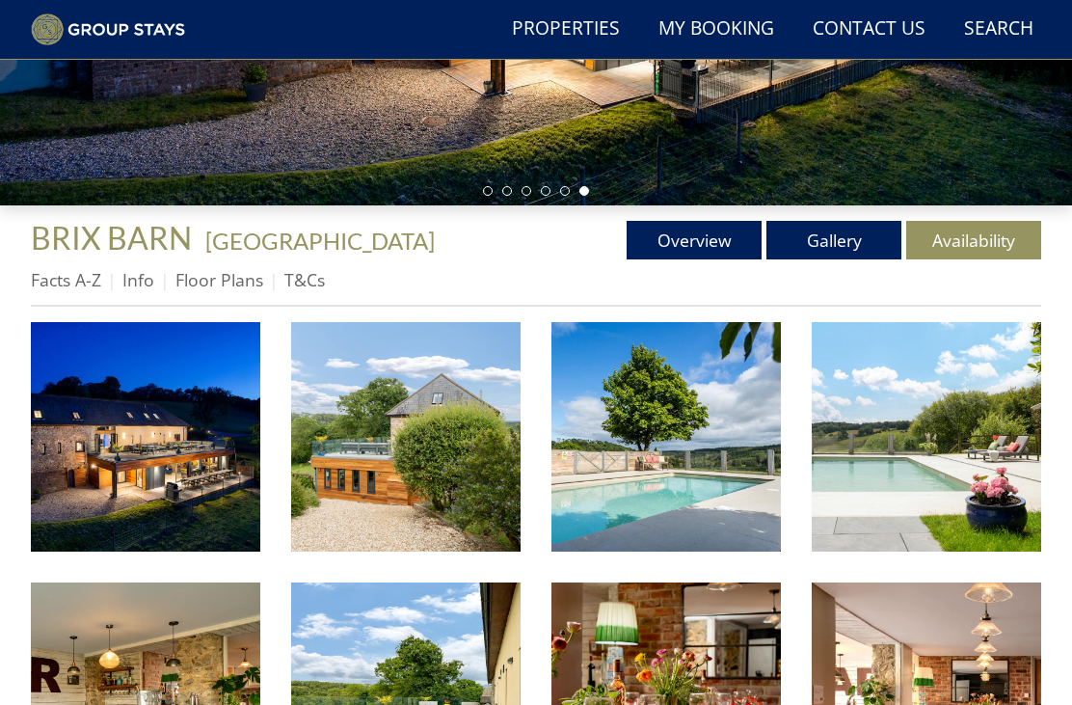
scroll to position [513, 0]
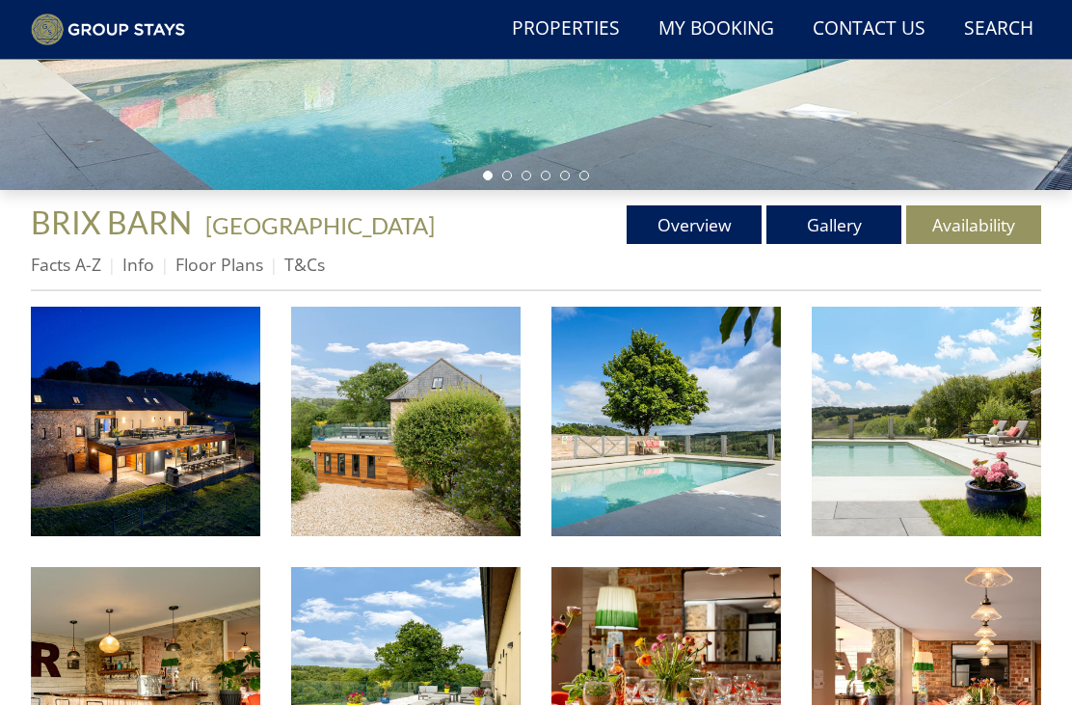
click at [696, 502] on img at bounding box center [667, 422] width 230 height 230
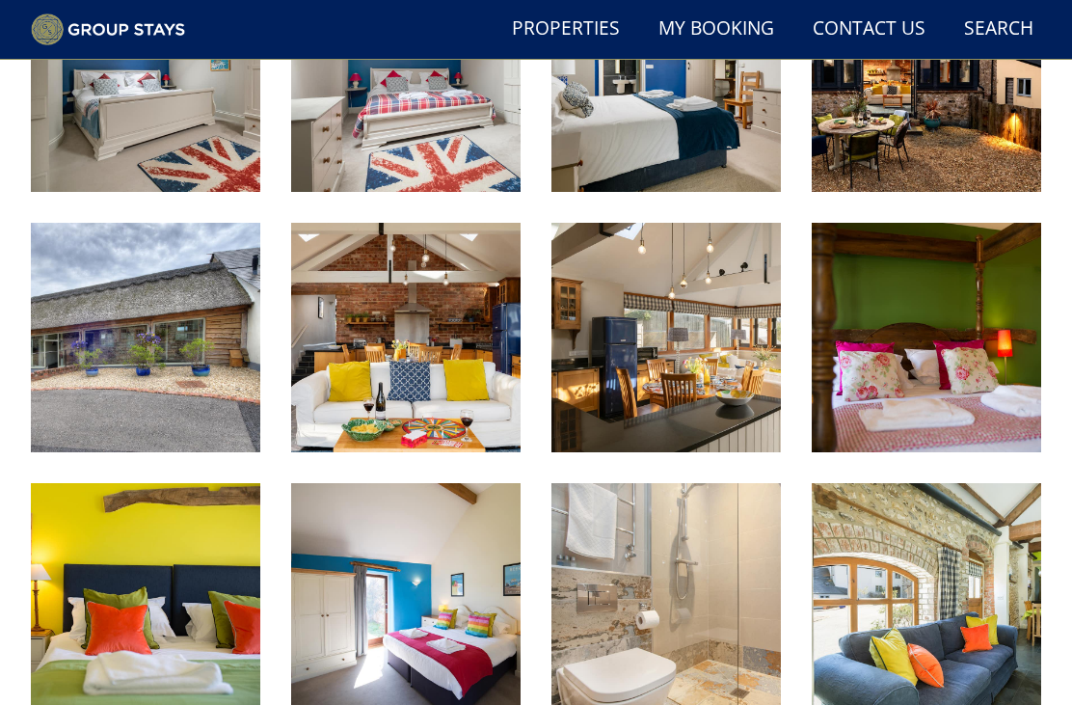
scroll to position [2158, 0]
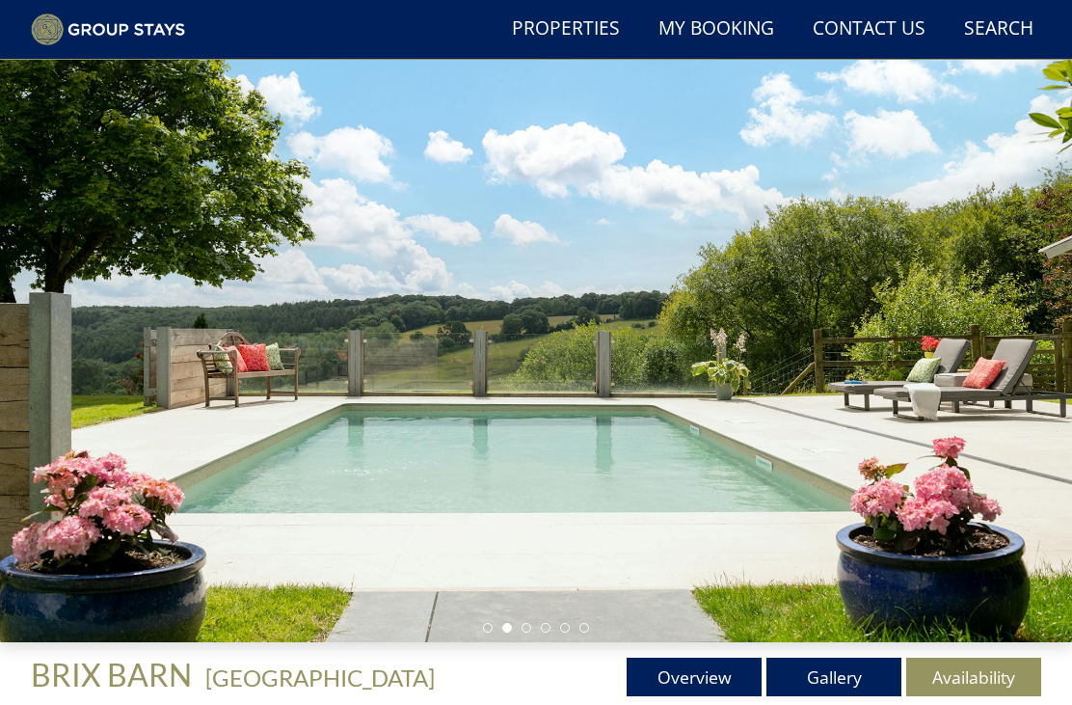
scroll to position [0, 0]
